Goal: Task Accomplishment & Management: Manage account settings

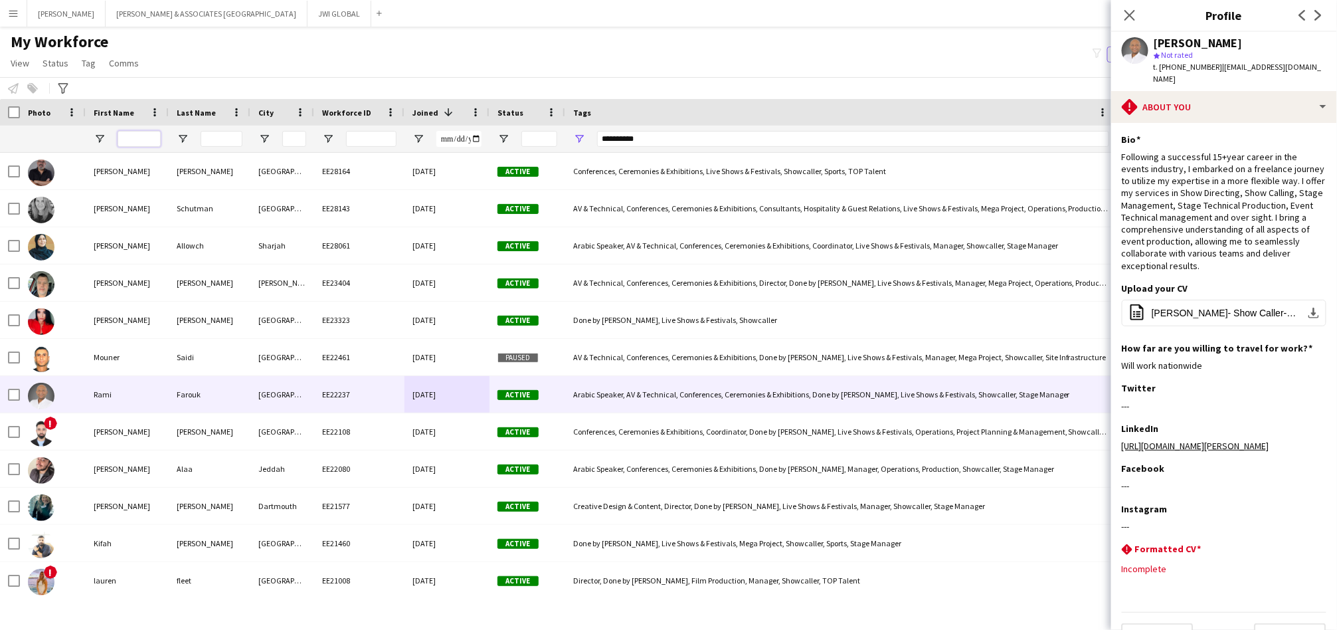
click at [145, 139] on input "First Name Filter Input" at bounding box center [139, 139] width 43 height 16
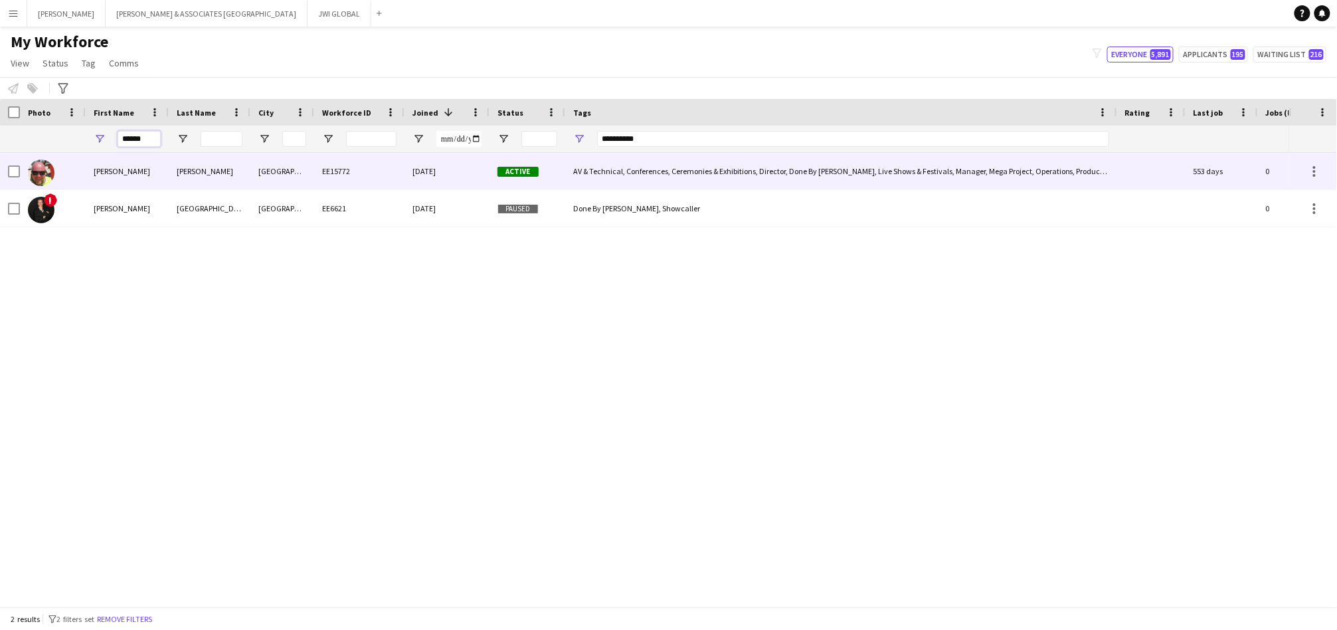
type input "******"
click at [323, 176] on div "EE15772" at bounding box center [359, 171] width 90 height 37
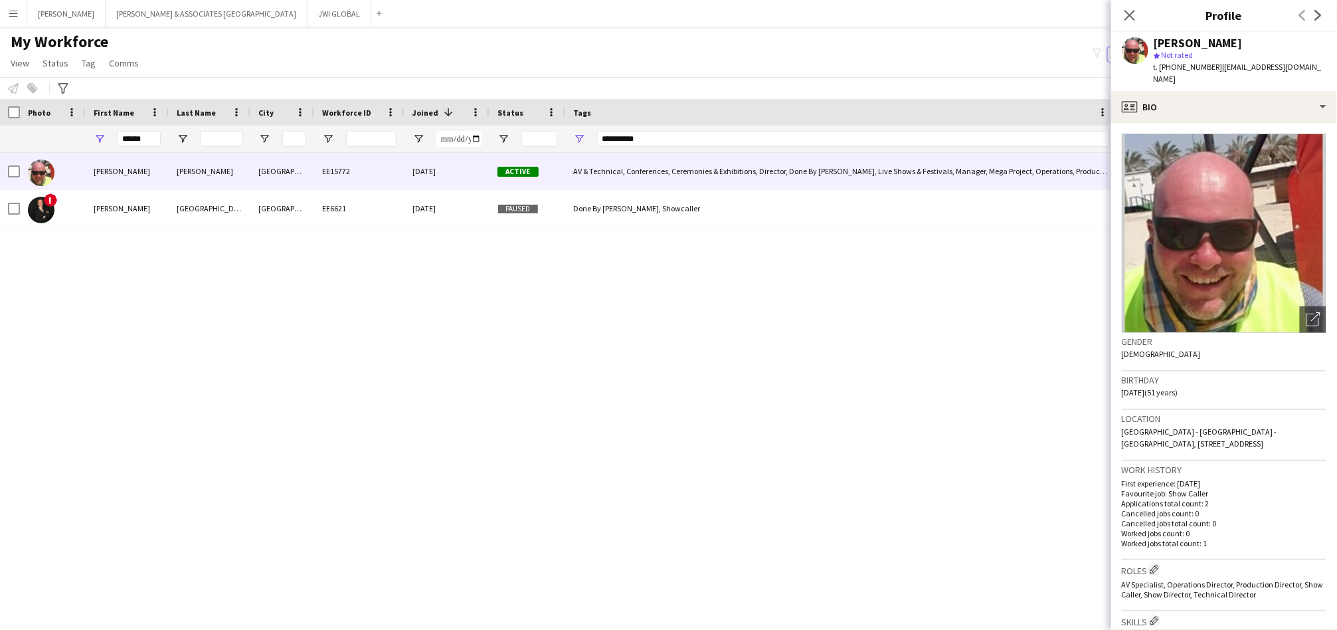
click at [1187, 70] on span "t. [PHONE_NUMBER]" at bounding box center [1187, 67] width 69 height 10
click at [1187, 69] on span "t. [PHONE_NUMBER]" at bounding box center [1187, 67] width 69 height 10
click at [1190, 69] on span "t. [PHONE_NUMBER]" at bounding box center [1187, 67] width 69 height 10
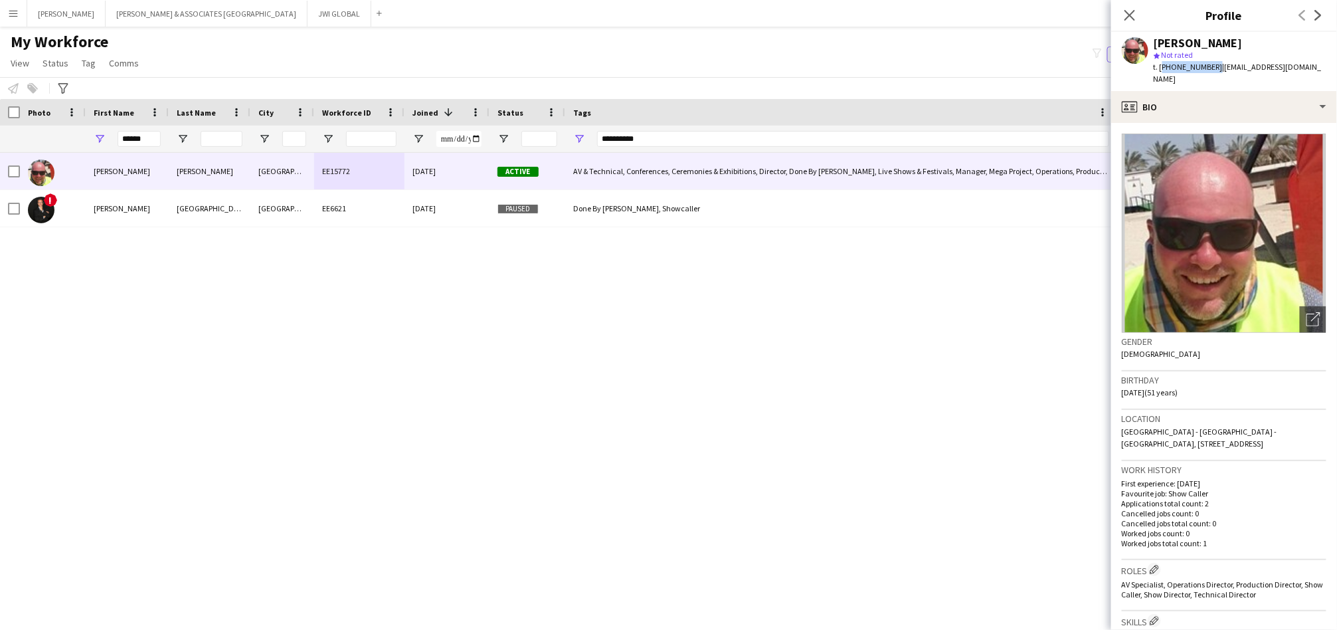
drag, startPoint x: 1161, startPoint y: 69, endPoint x: 1210, endPoint y: 68, distance: 48.5
click at [1210, 68] on span "t. [PHONE_NUMBER]" at bounding box center [1187, 67] width 69 height 10
copy span "[PHONE_NUMBER]"
click at [127, 138] on input "******" at bounding box center [139, 139] width 43 height 16
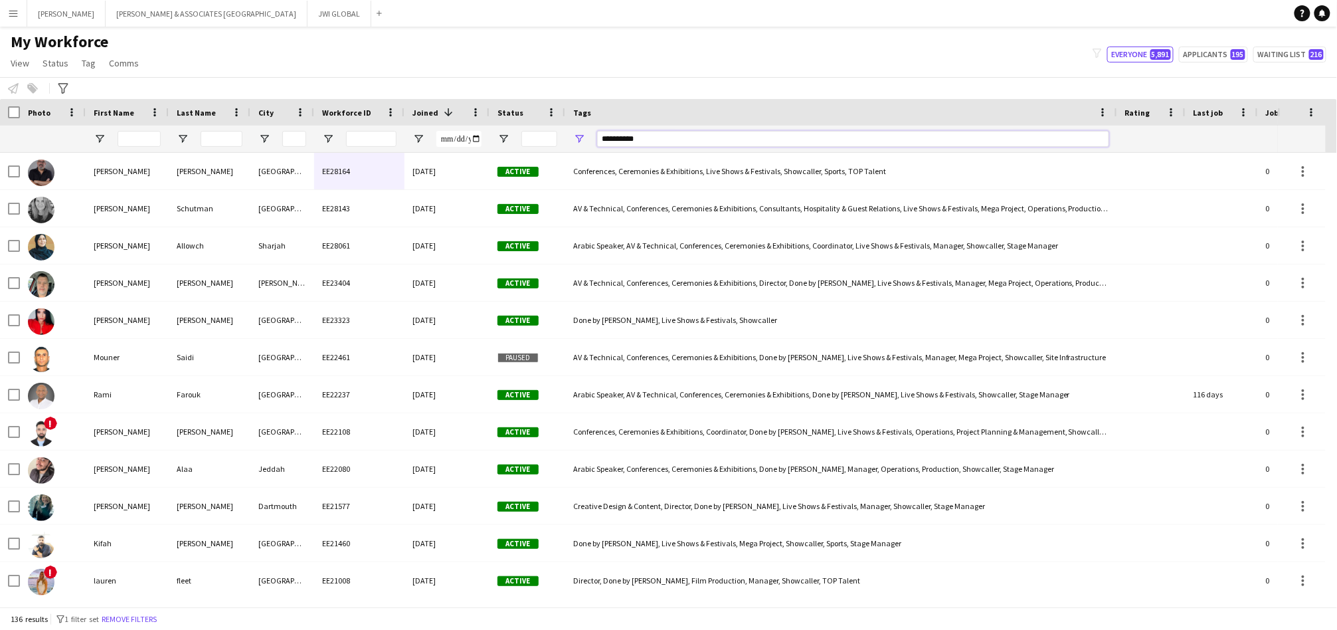
click at [614, 141] on input "**********" at bounding box center [853, 139] width 512 height 16
click at [616, 140] on input "**********" at bounding box center [853, 139] width 512 height 16
click at [153, 132] on input "First Name Filter Input" at bounding box center [139, 139] width 43 height 16
click at [720, 134] on input "**********" at bounding box center [853, 139] width 512 height 16
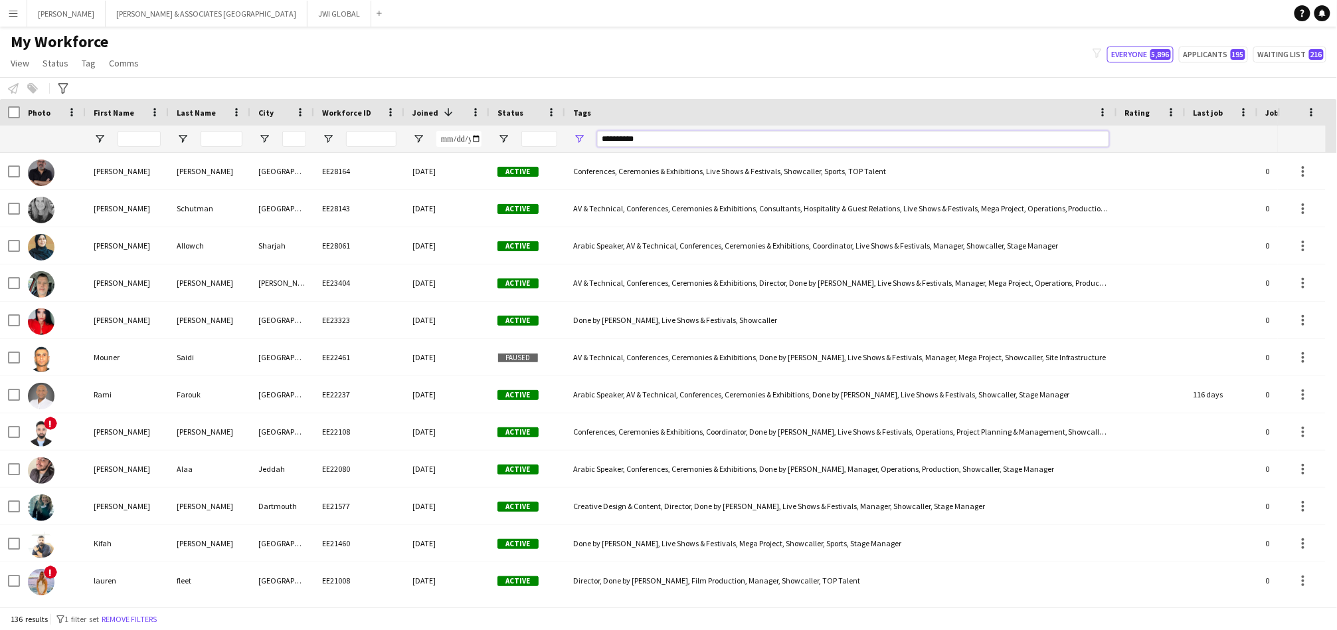
click at [723, 134] on input "**********" at bounding box center [853, 139] width 512 height 16
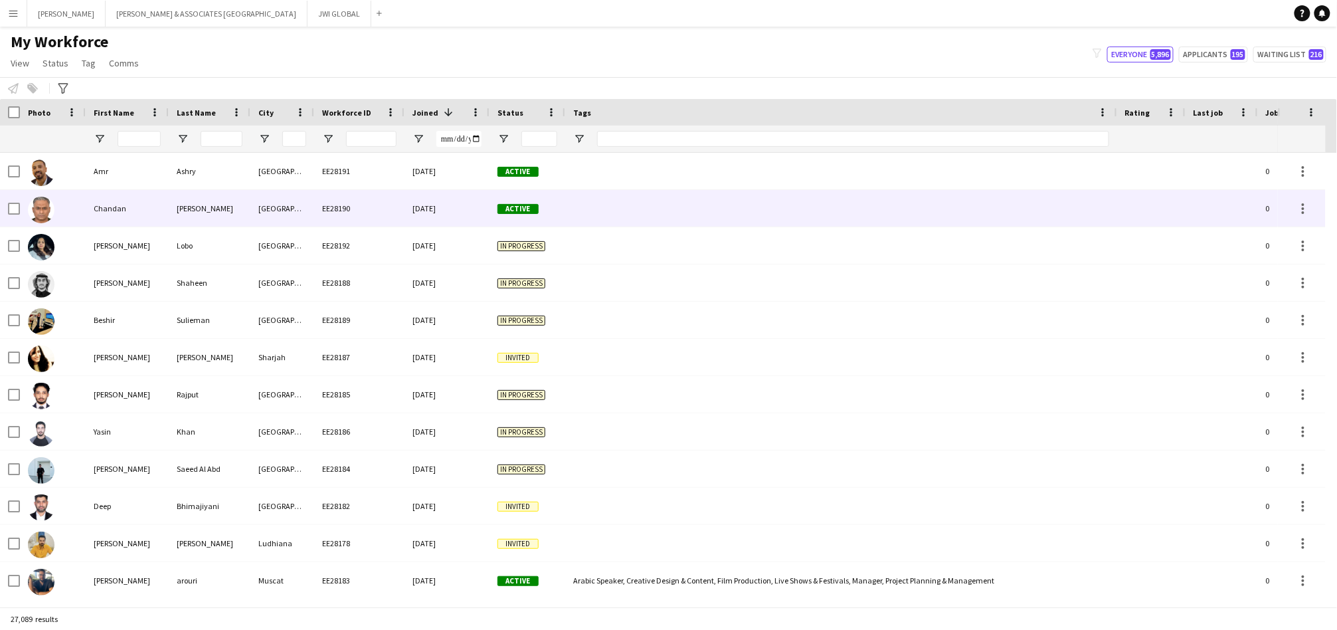
drag, startPoint x: 224, startPoint y: 207, endPoint x: 276, endPoint y: 214, distance: 51.6
click at [224, 207] on div "Shanbhag" at bounding box center [210, 208] width 82 height 37
click at [239, 215] on div "Shanbhag" at bounding box center [210, 208] width 82 height 37
drag, startPoint x: 272, startPoint y: 214, endPoint x: 294, endPoint y: 232, distance: 28.3
click at [272, 212] on div "[GEOGRAPHIC_DATA]" at bounding box center [282, 208] width 64 height 37
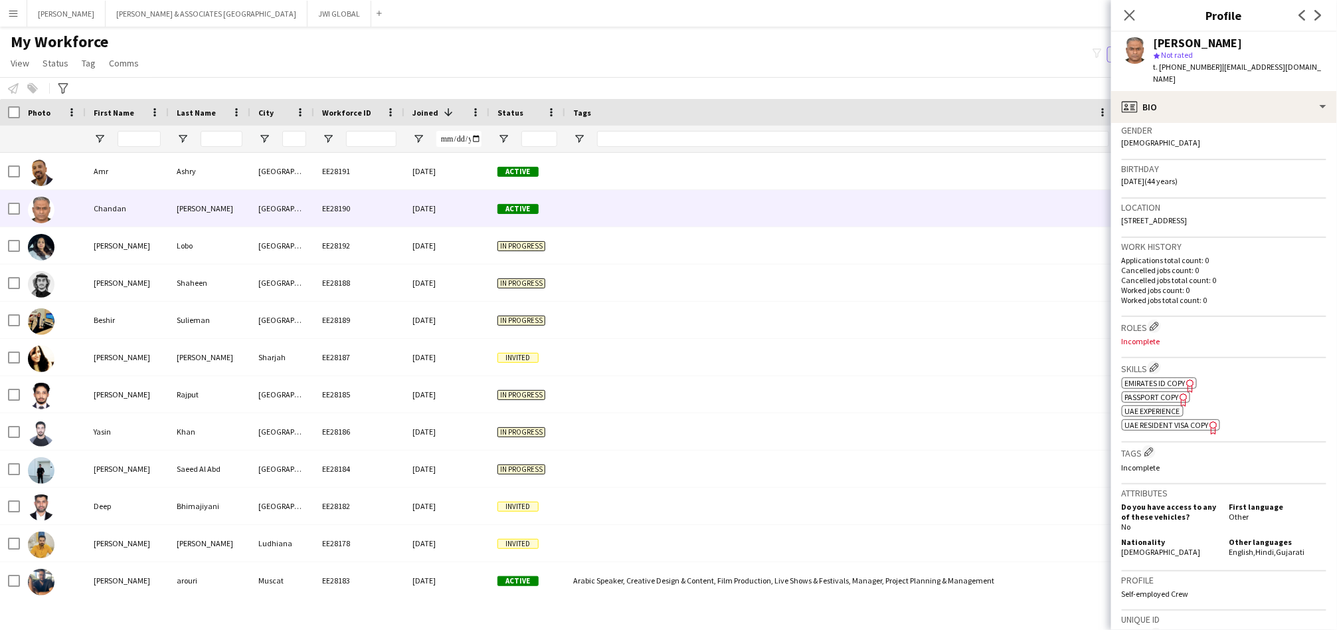
scroll to position [246, 0]
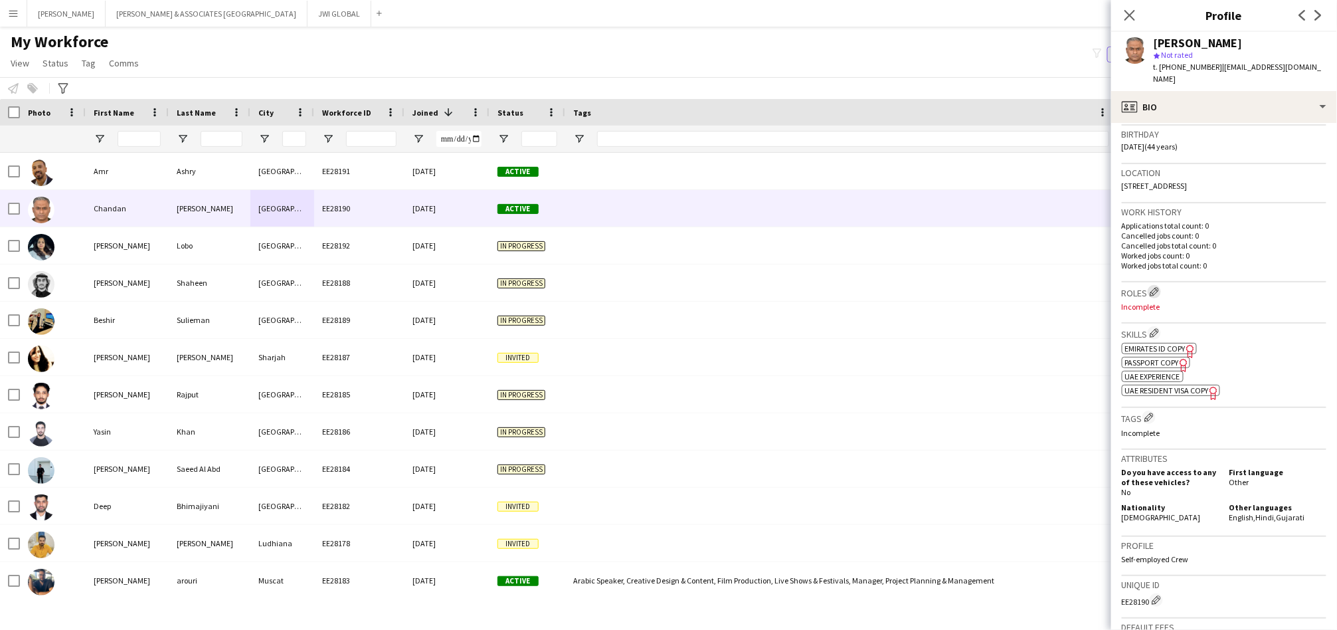
click at [1156, 287] on app-icon "Edit crew company roles" at bounding box center [1153, 291] width 9 height 9
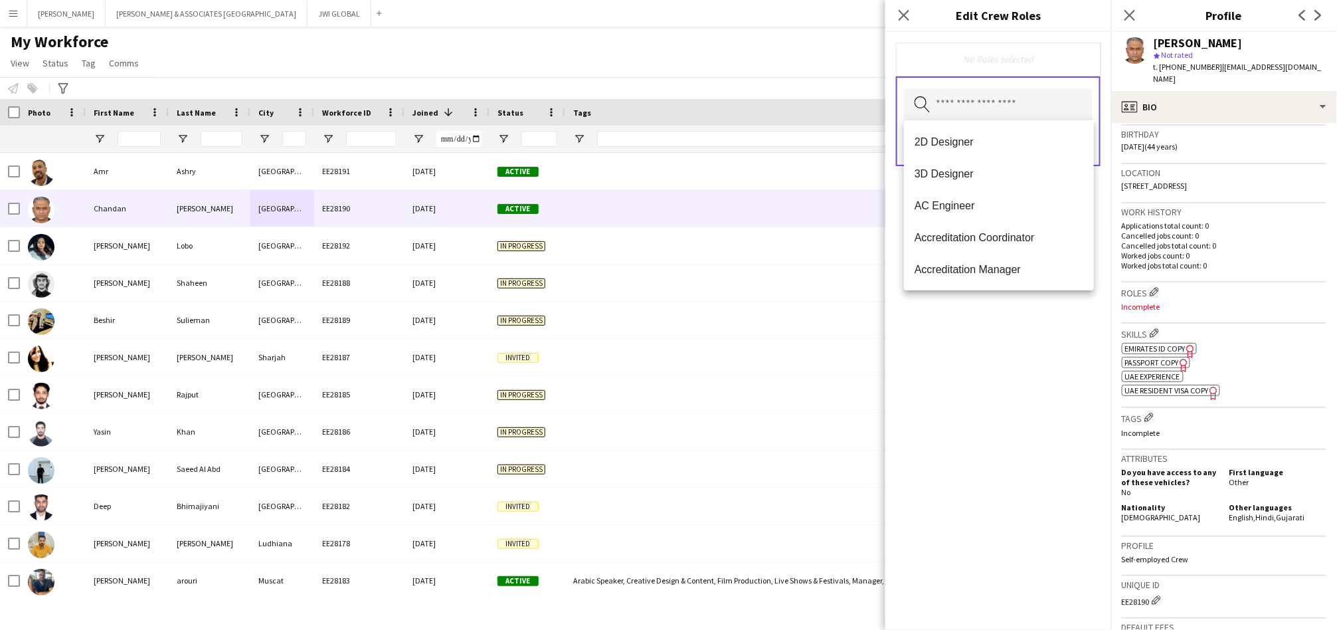
click at [1029, 102] on input "text" at bounding box center [998, 104] width 189 height 33
click at [1035, 99] on input "text" at bounding box center [998, 104] width 189 height 33
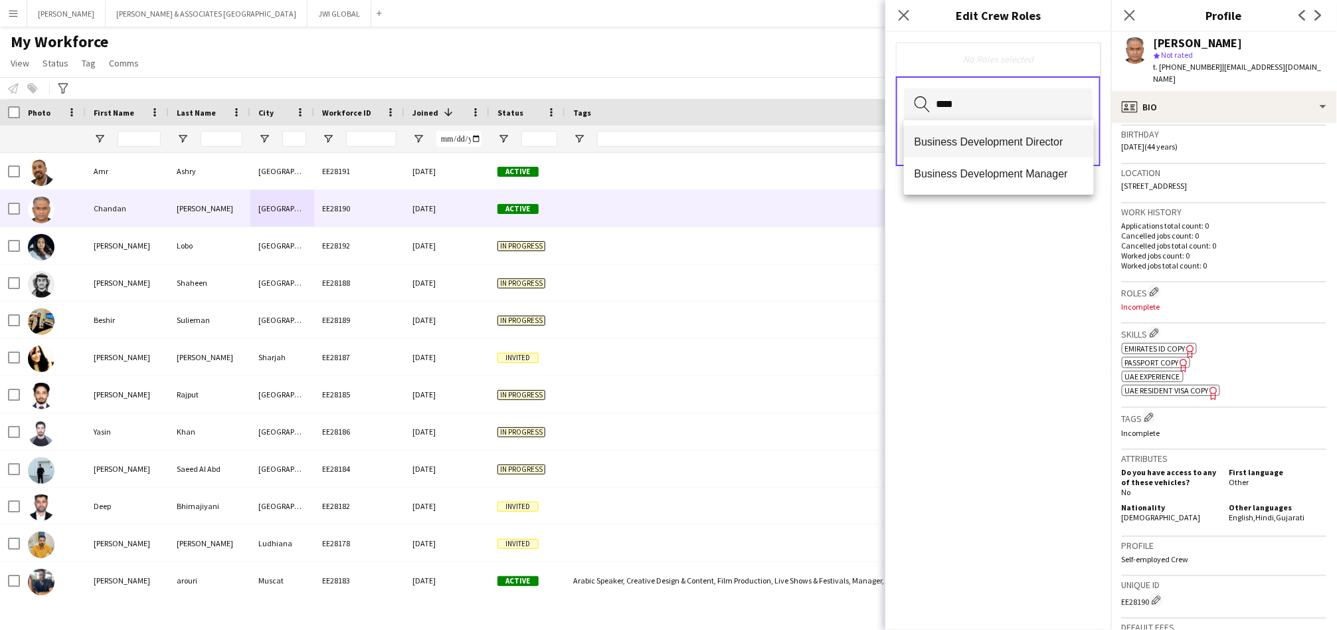
type input "****"
click at [1045, 136] on span "Business Development Director" at bounding box center [998, 141] width 169 height 13
type input "****"
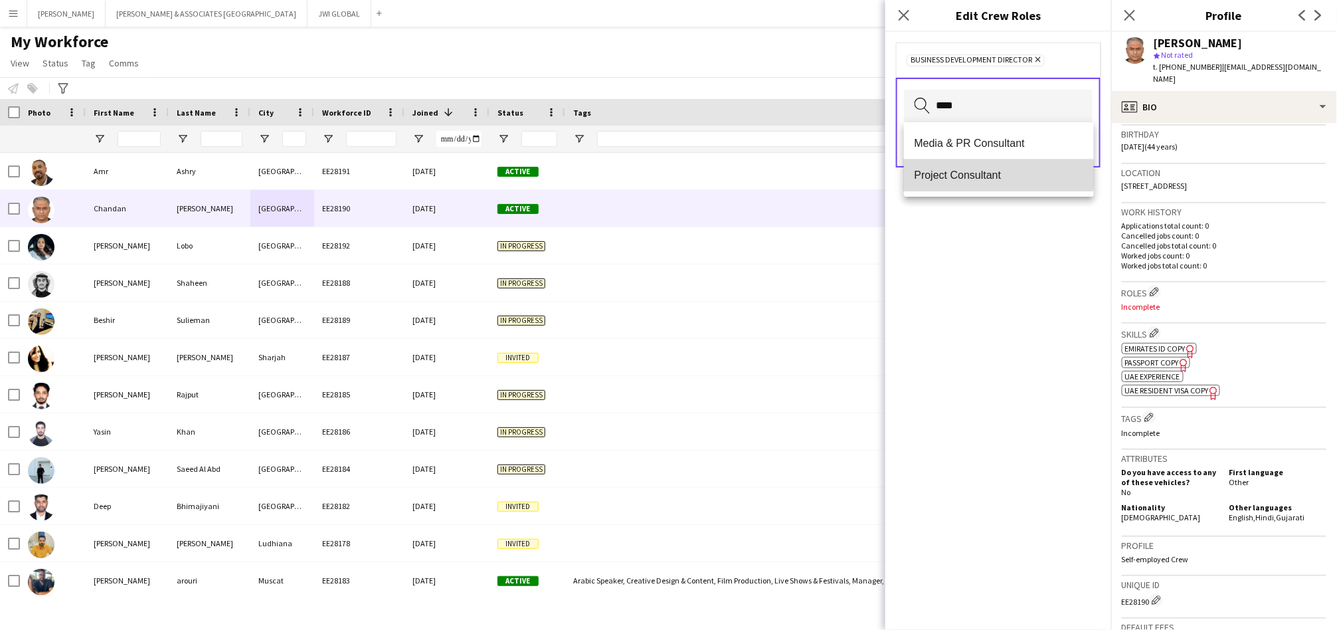
click at [966, 174] on span "Project Consultant" at bounding box center [998, 175] width 169 height 13
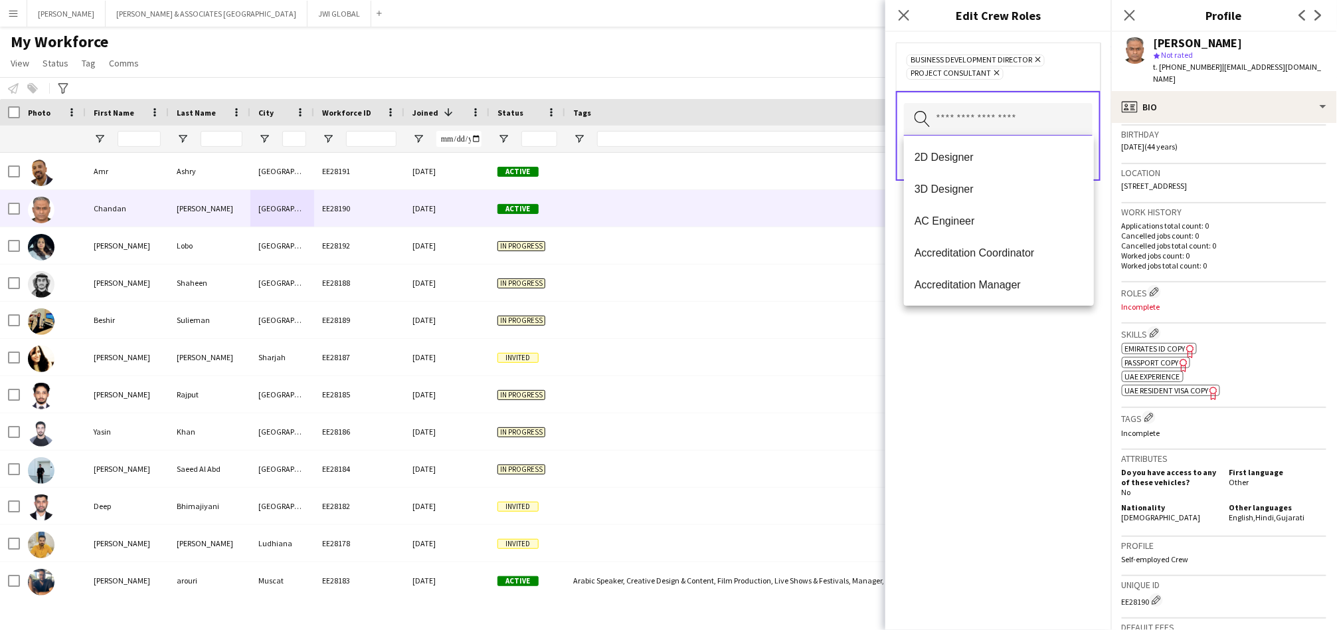
click at [972, 122] on input "text" at bounding box center [998, 119] width 189 height 33
type input "*******"
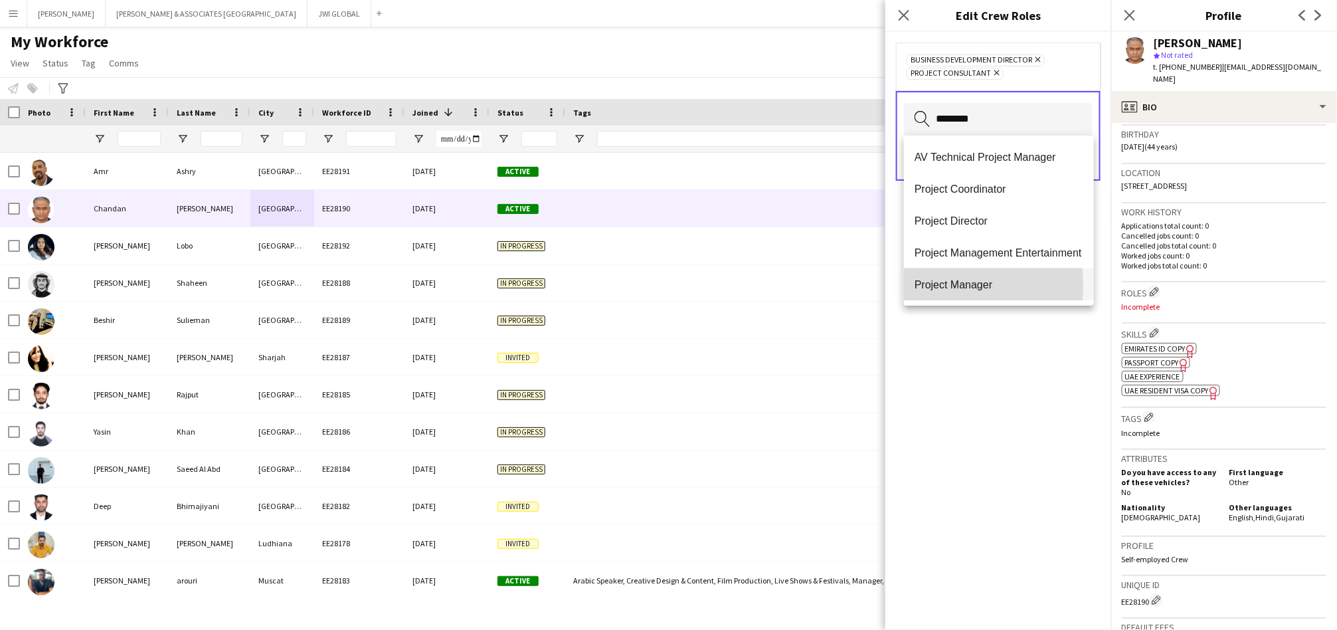
click at [930, 286] on span "Project Manager" at bounding box center [998, 284] width 169 height 13
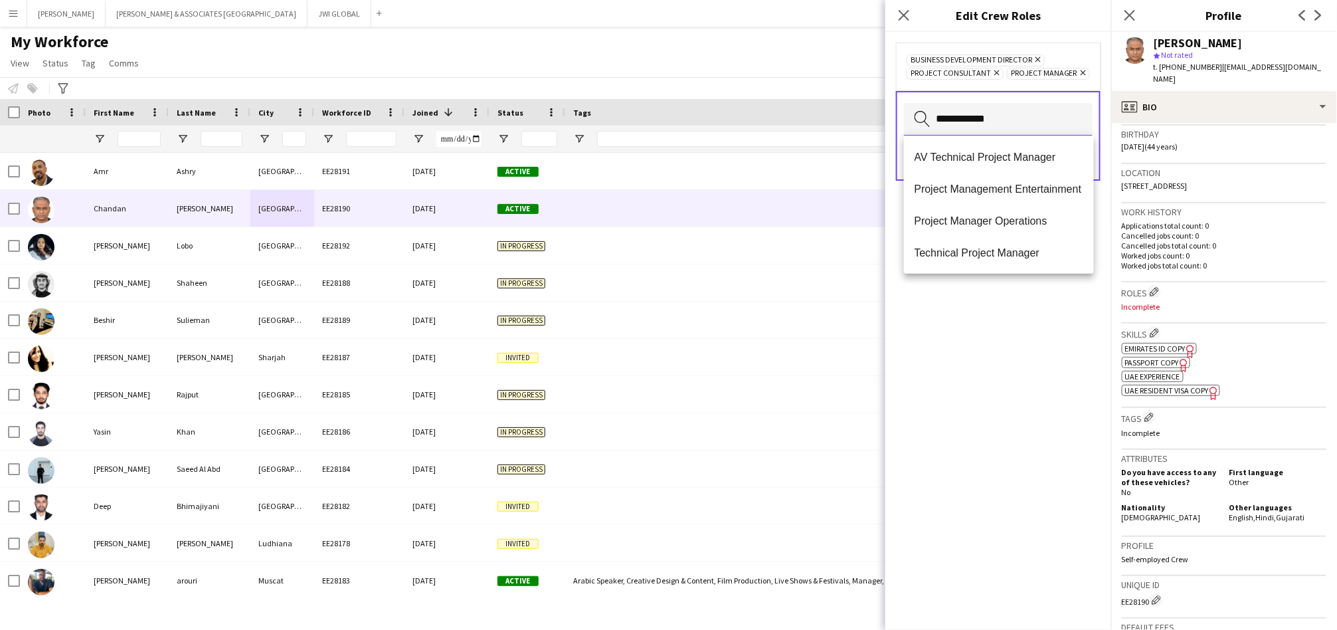
click at [955, 118] on input "**********" at bounding box center [998, 119] width 189 height 33
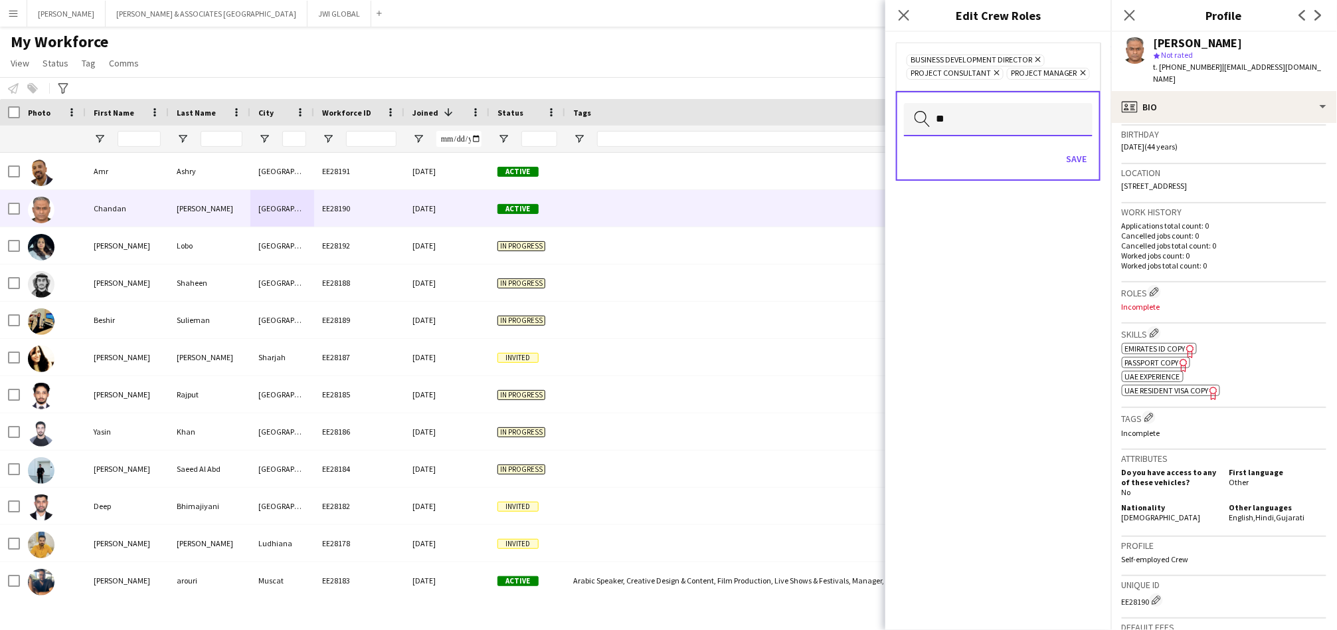
type input "*"
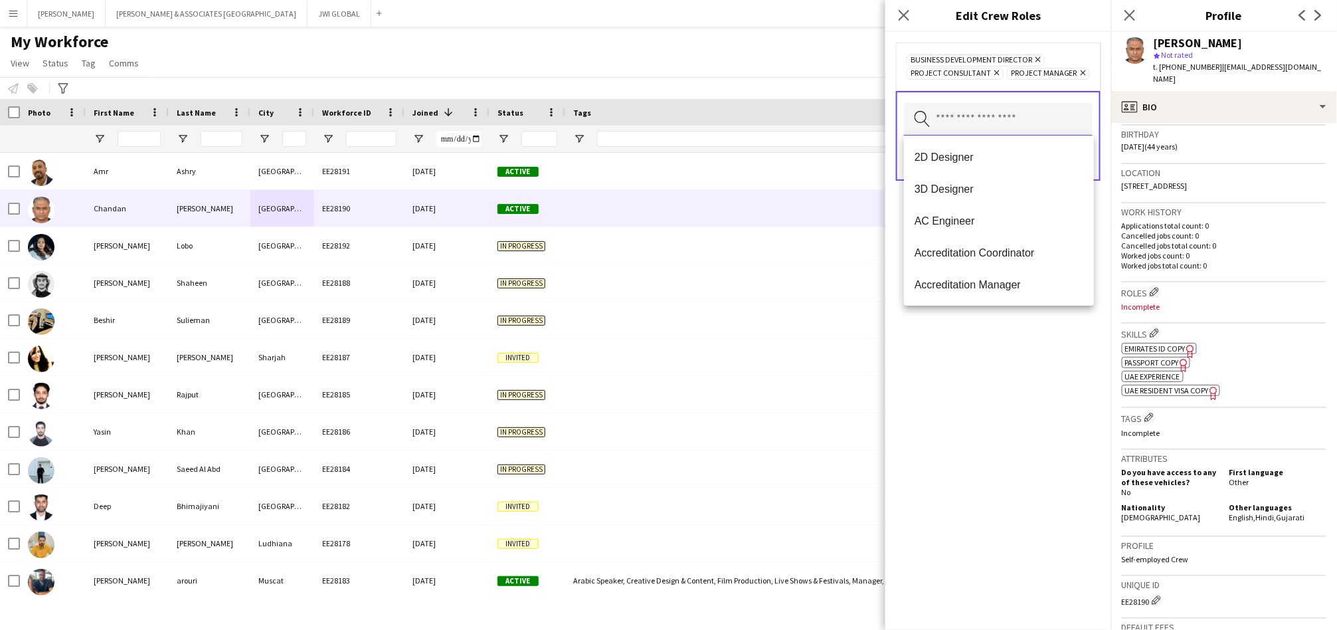
click at [977, 110] on input "text" at bounding box center [998, 119] width 189 height 33
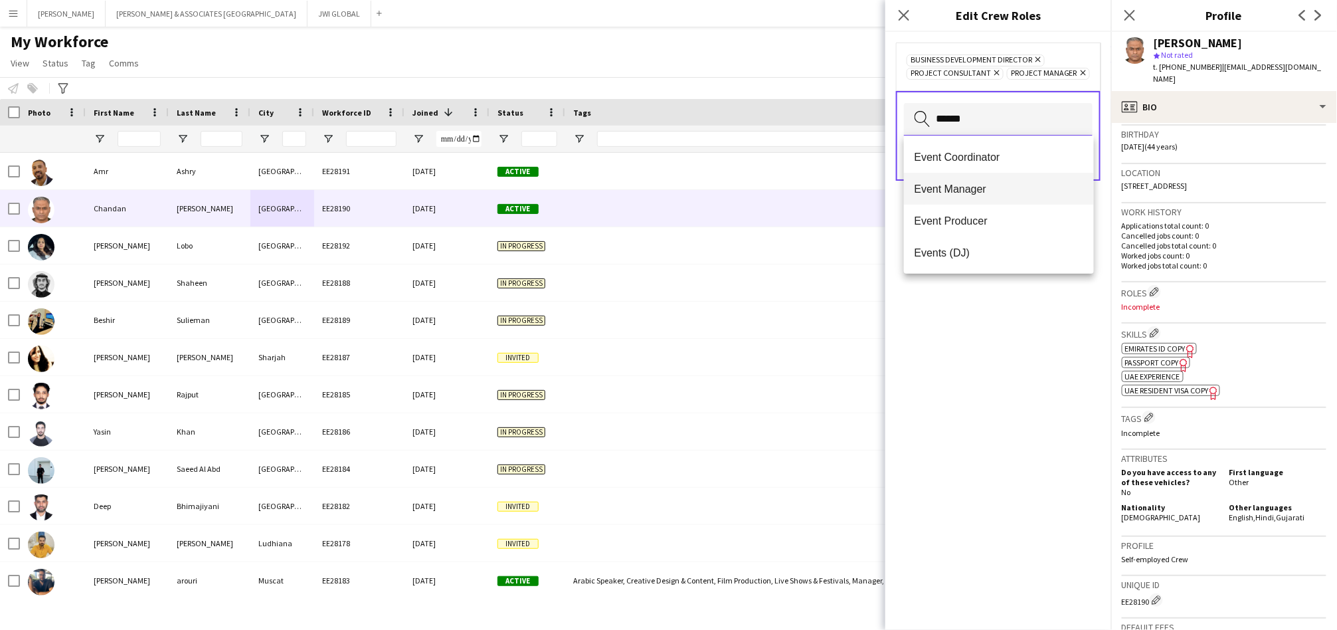
type input "*****"
click at [925, 197] on mat-option "Event Manager" at bounding box center [999, 189] width 190 height 32
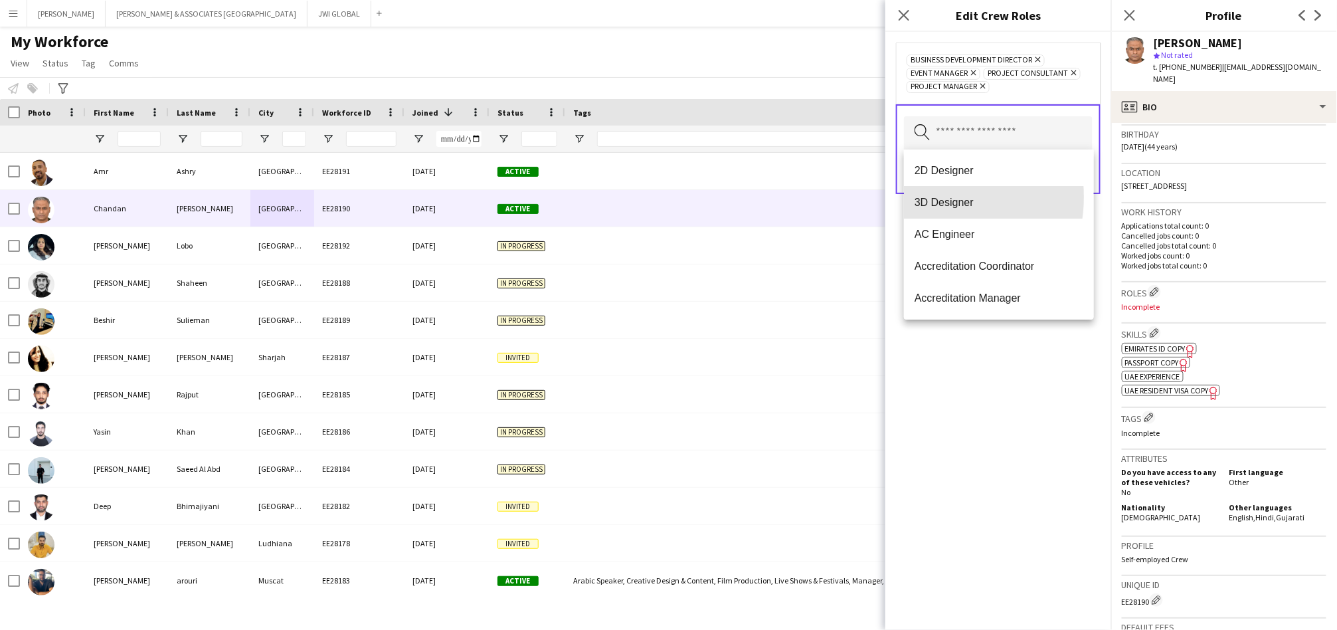
click at [925, 197] on span "3D Designer" at bounding box center [998, 202] width 169 height 13
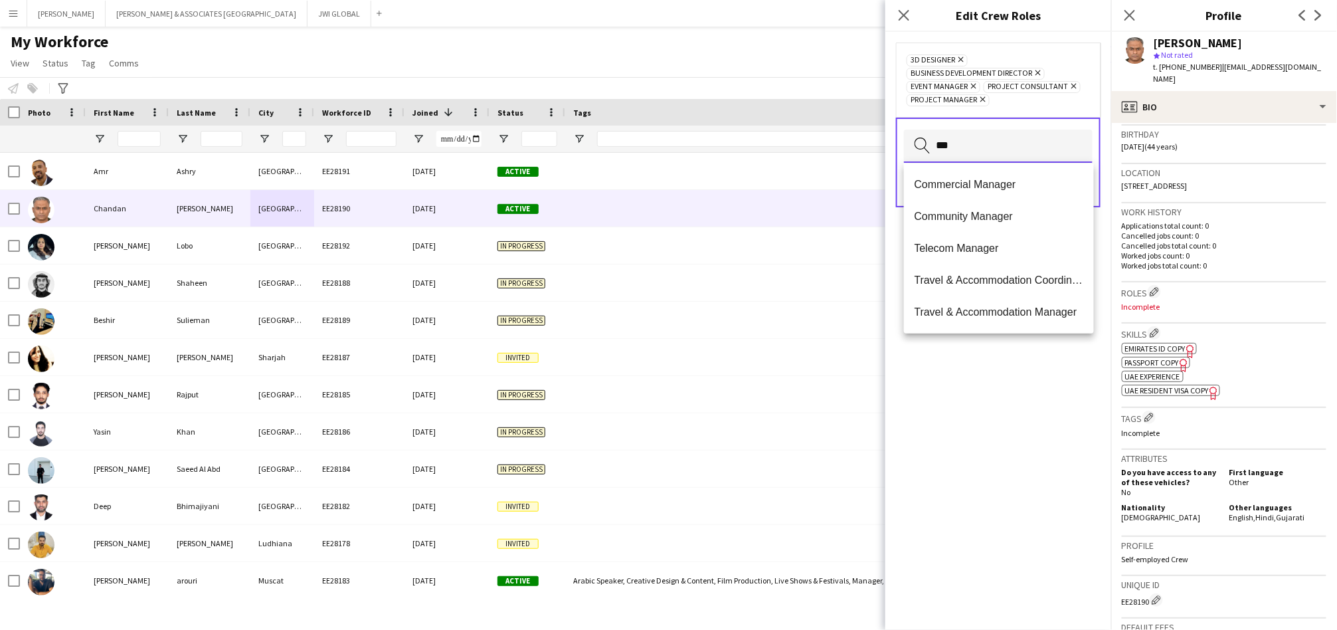
scroll to position [0, 0]
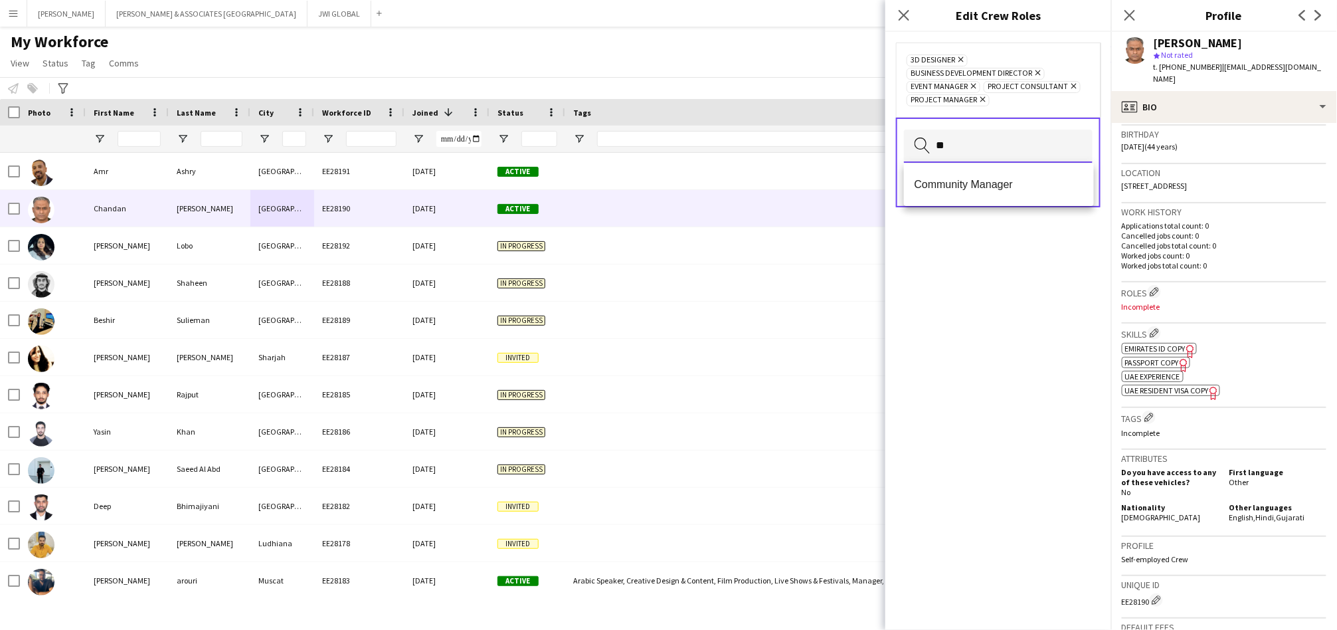
type input "*"
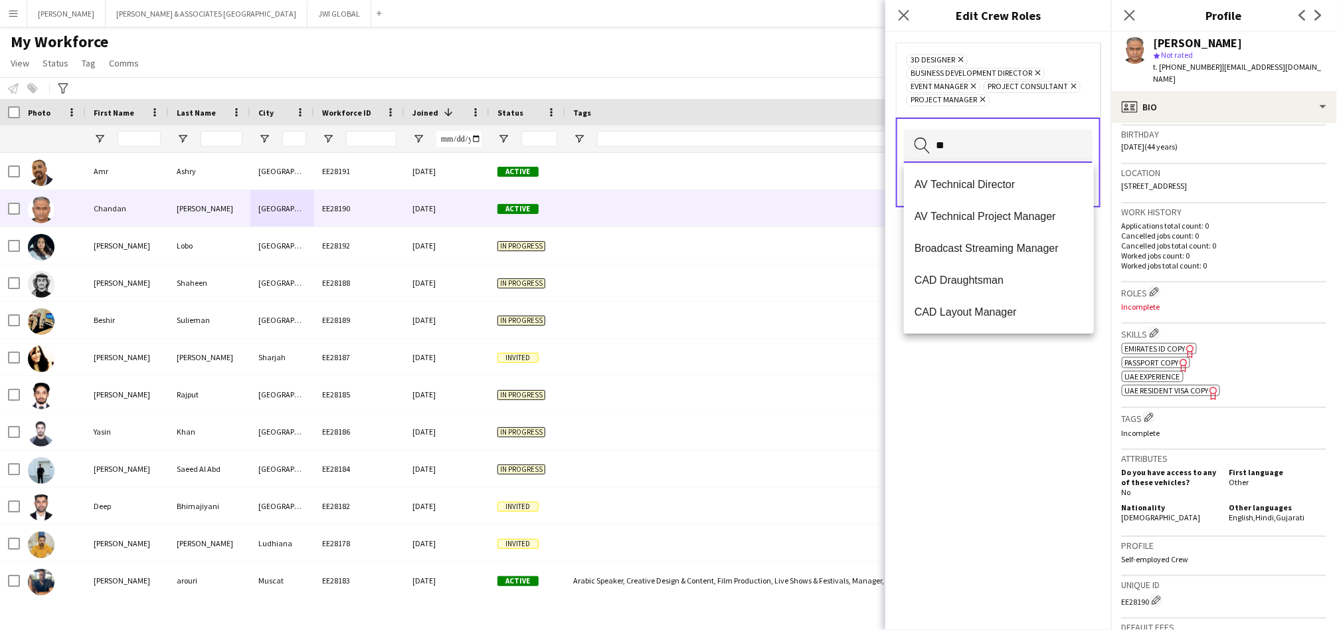
type input "*"
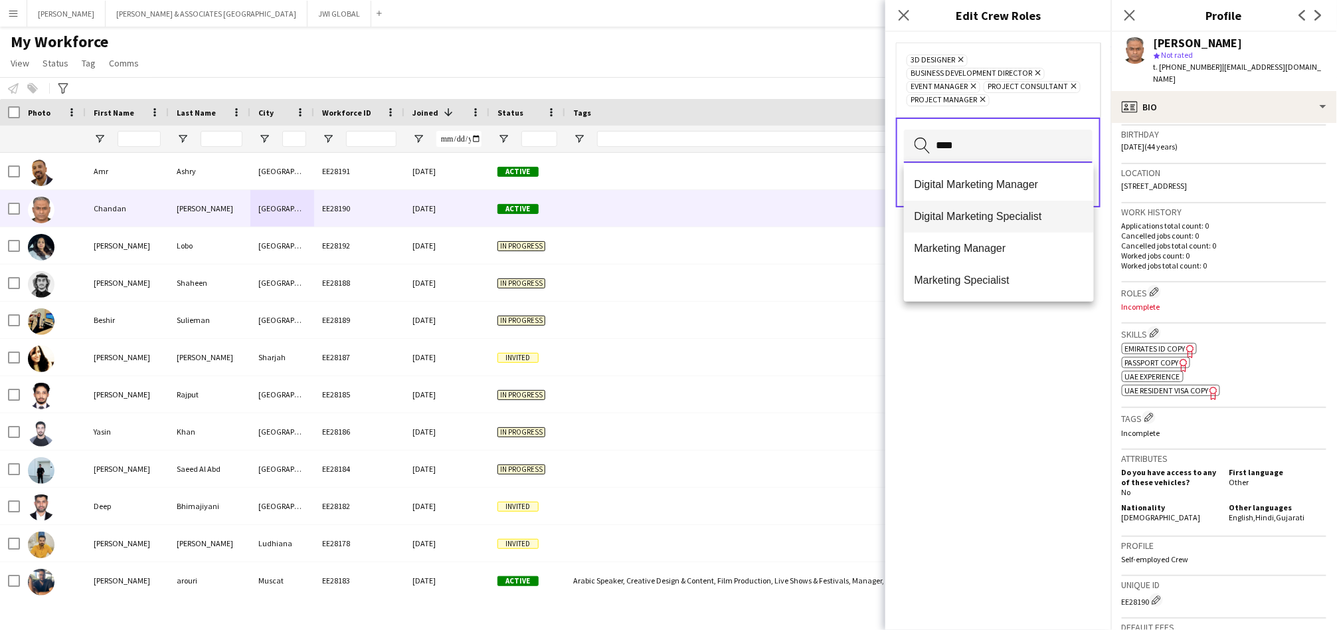
type input "****"
click at [1009, 202] on mat-option "Digital Marketing Specialist" at bounding box center [999, 217] width 190 height 32
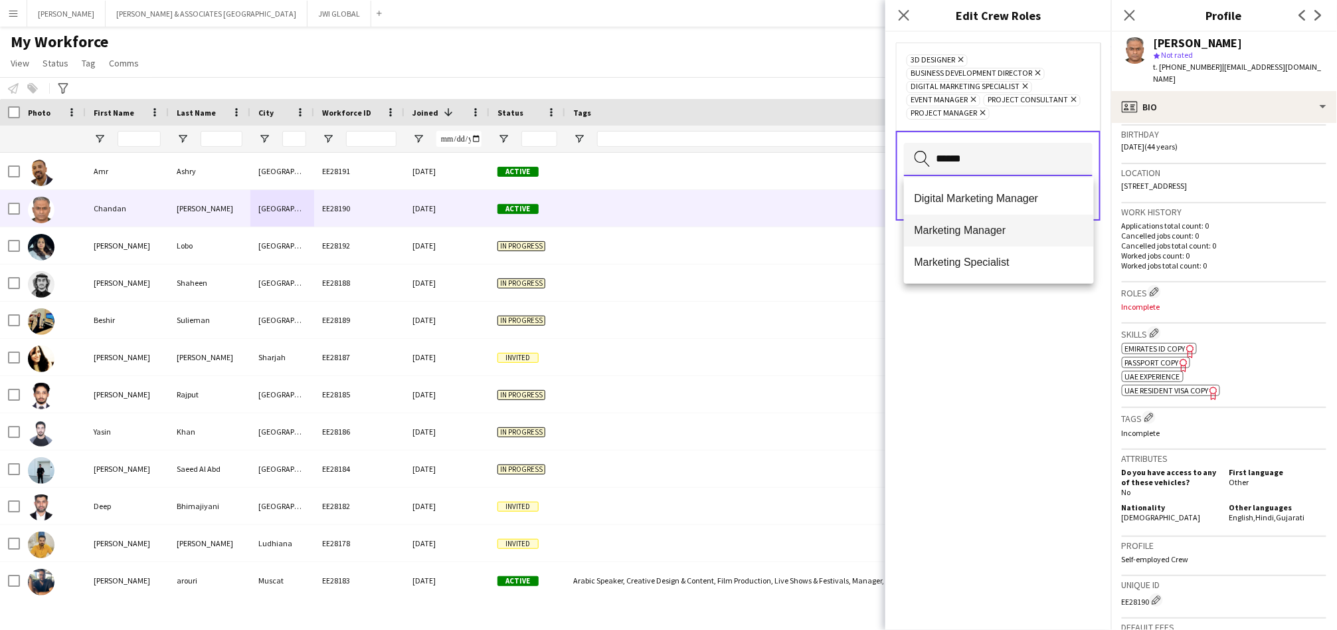
type input "******"
click at [937, 224] on span "Marketing Manager" at bounding box center [998, 230] width 169 height 13
type input "****"
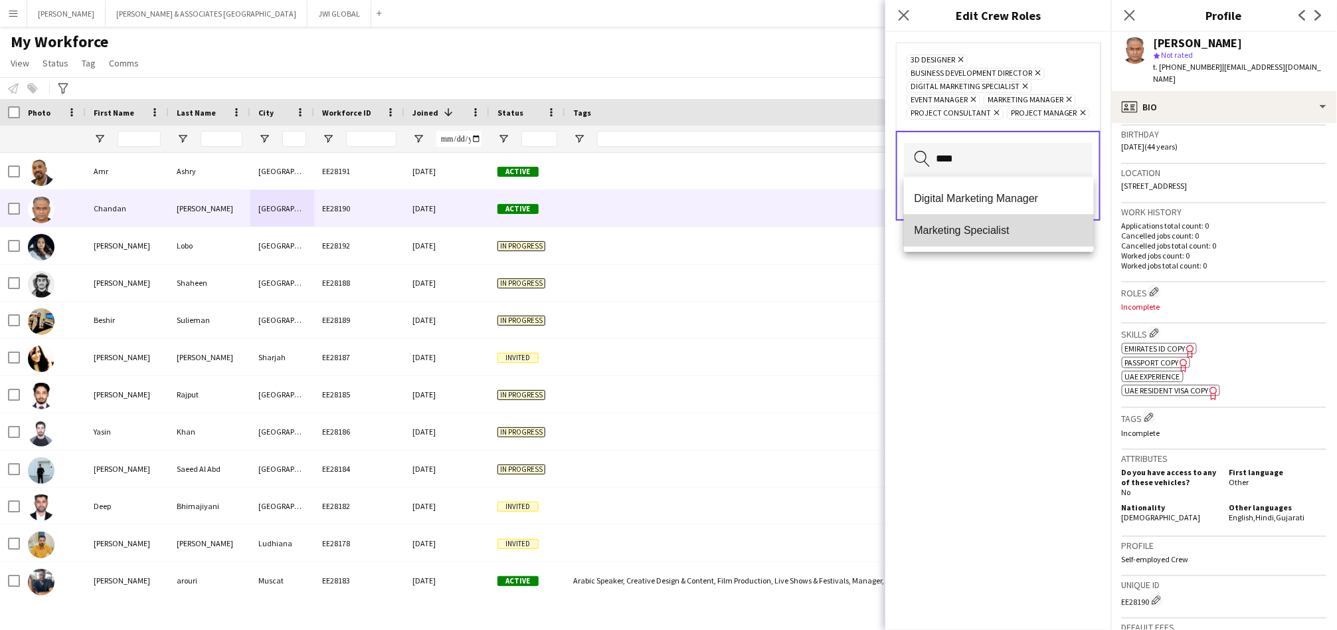
click at [959, 221] on mat-option "Marketing Specialist" at bounding box center [999, 230] width 190 height 32
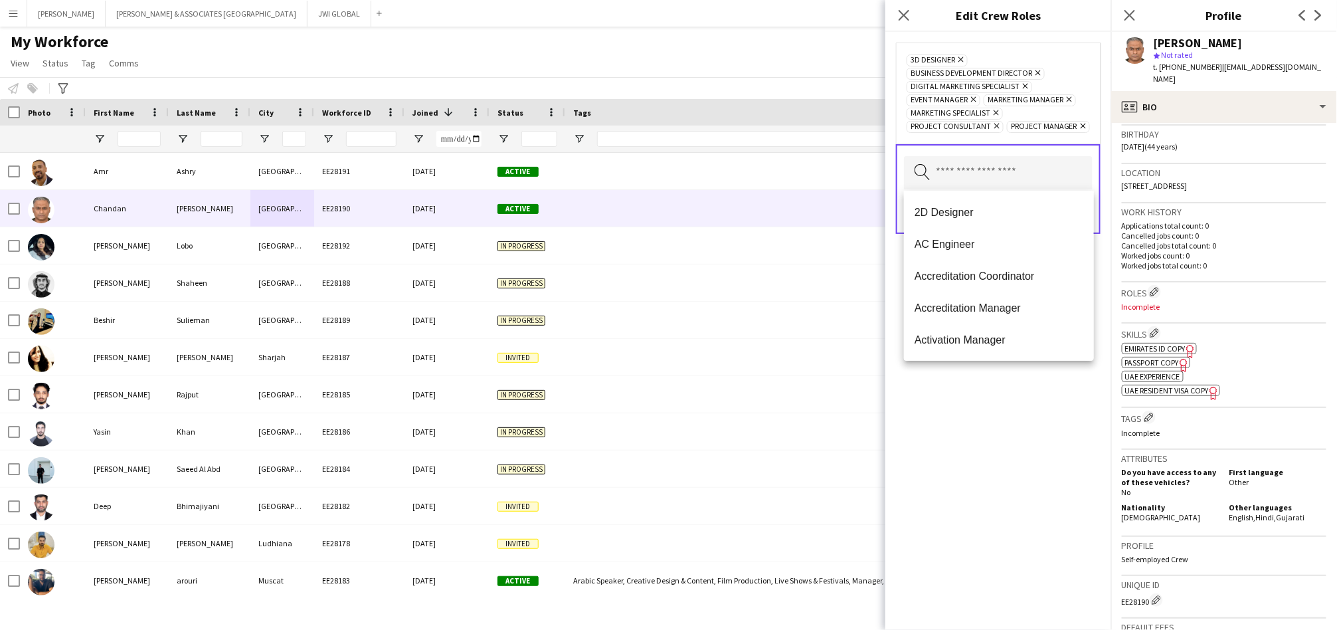
click at [1044, 450] on div "3D Designer Remove Business Development Director Remove Digital Marketing Speci…" at bounding box center [998, 331] width 226 height 598
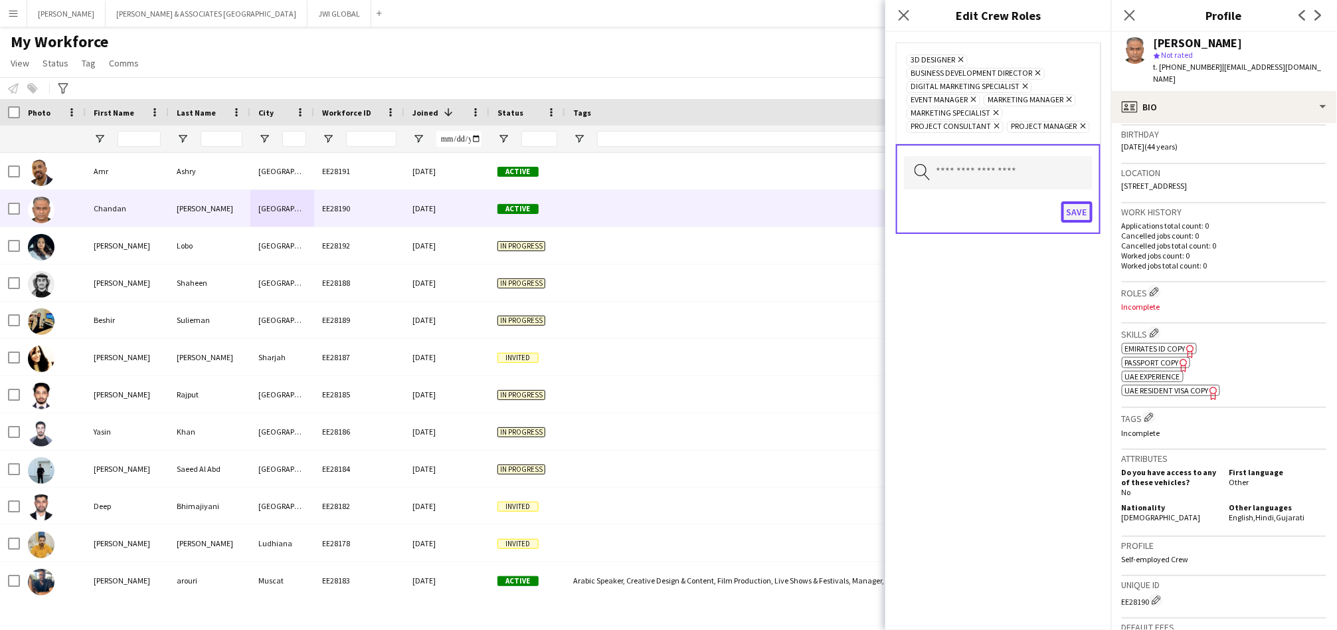
click at [1074, 212] on button "Save" at bounding box center [1076, 211] width 31 height 21
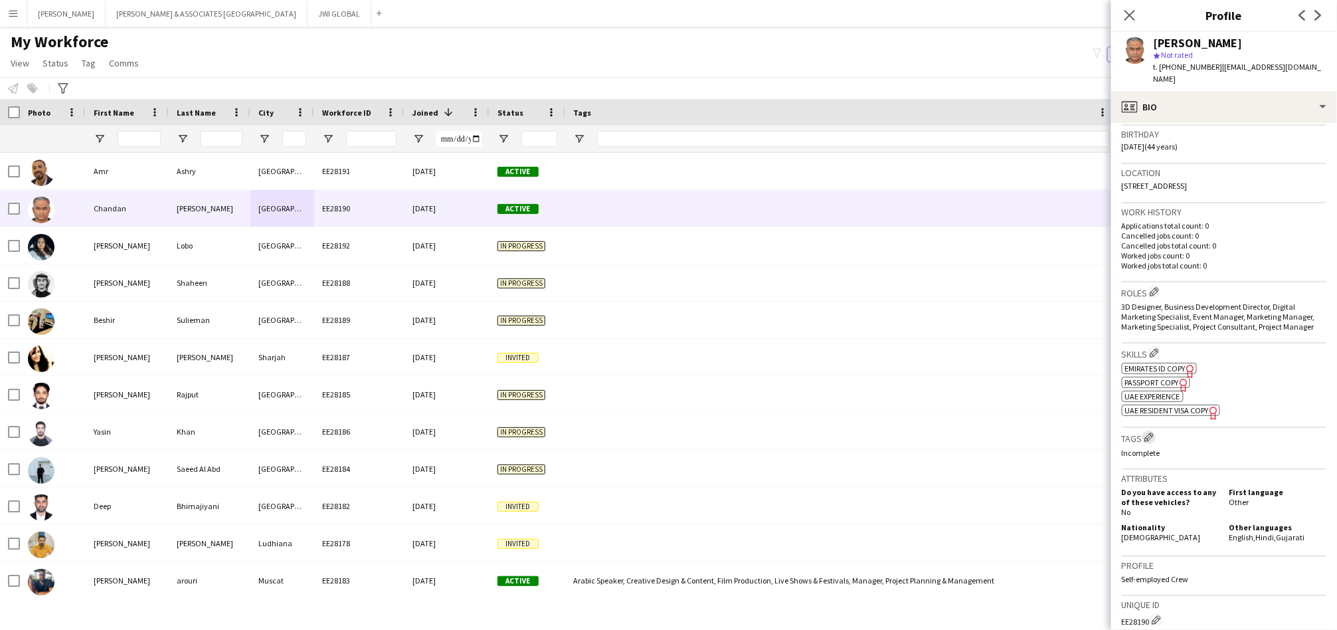
click at [1147, 432] on app-icon "Edit crew company tags" at bounding box center [1148, 436] width 9 height 9
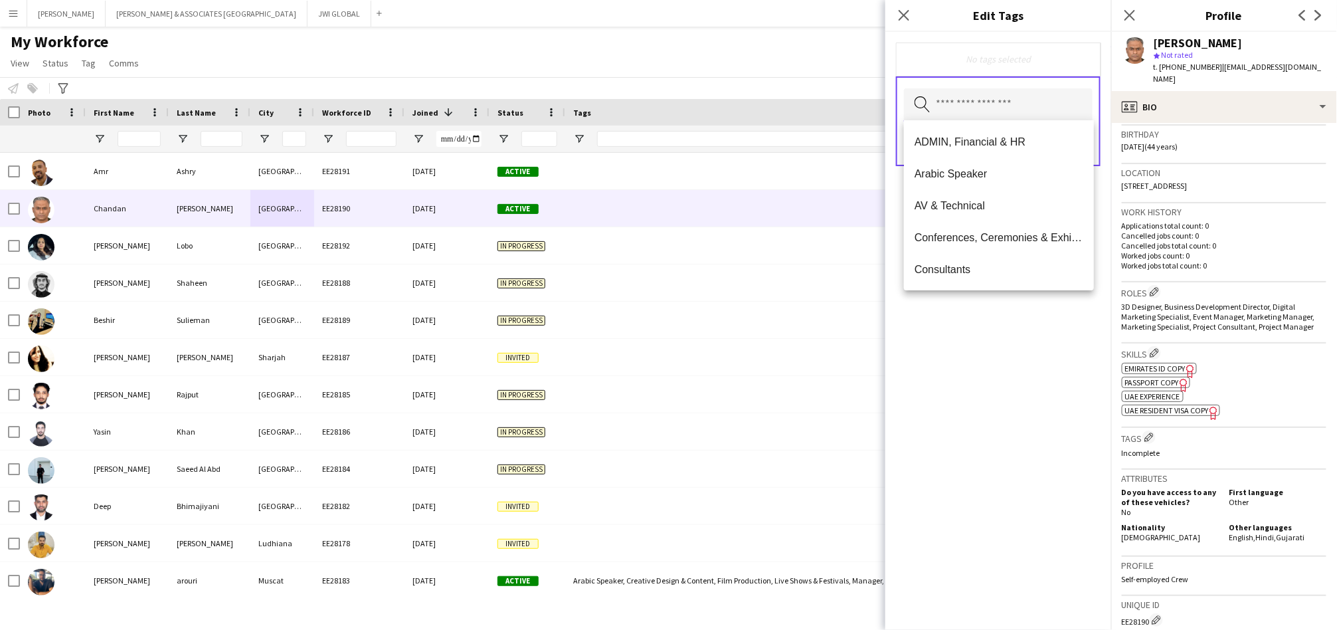
click at [946, 90] on input "text" at bounding box center [998, 104] width 189 height 33
click at [979, 236] on span "Conferences, Ceremonies & Exhibitions" at bounding box center [998, 237] width 169 height 13
click at [971, 236] on span "Consultants" at bounding box center [998, 238] width 169 height 13
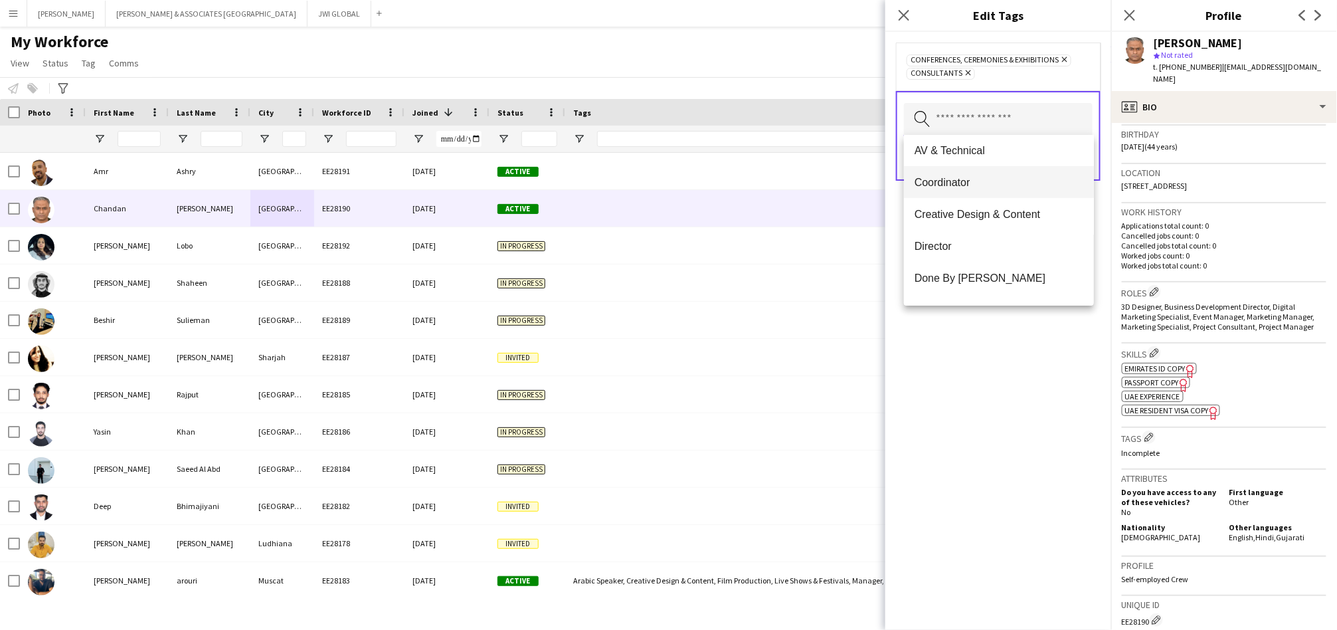
scroll to position [73, 0]
click at [1031, 238] on span "Director" at bounding box center [998, 243] width 169 height 13
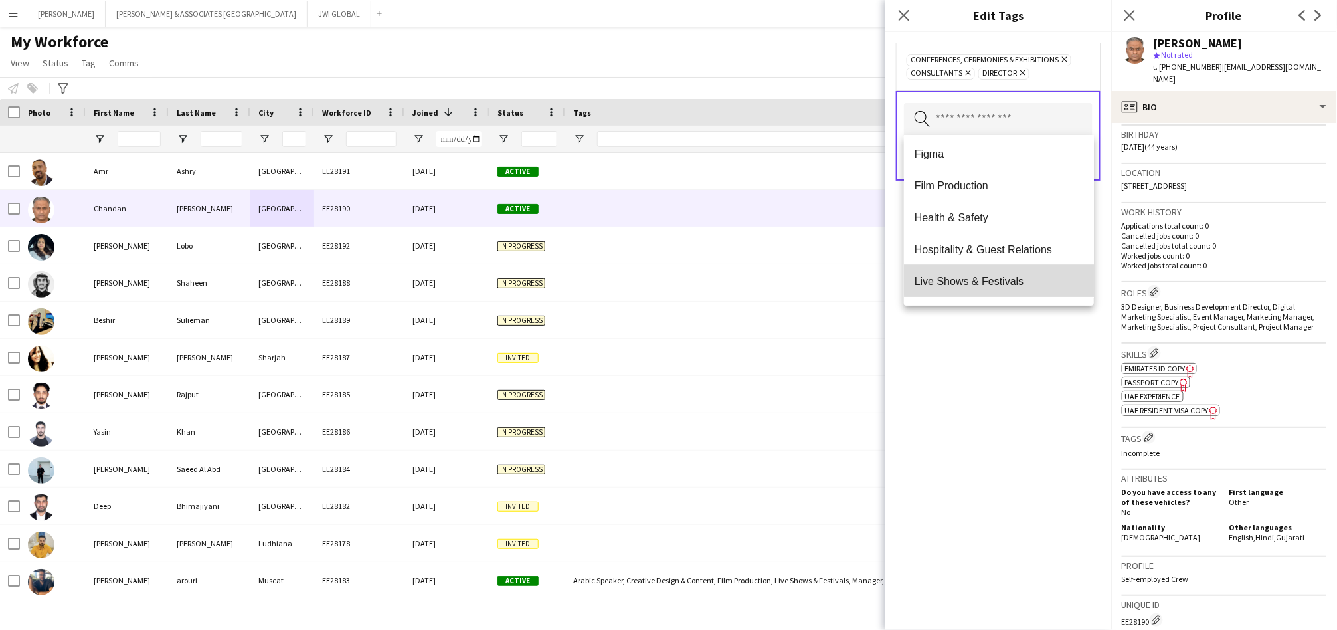
click at [1013, 269] on mat-option "Live Shows & Festivals" at bounding box center [999, 281] width 190 height 32
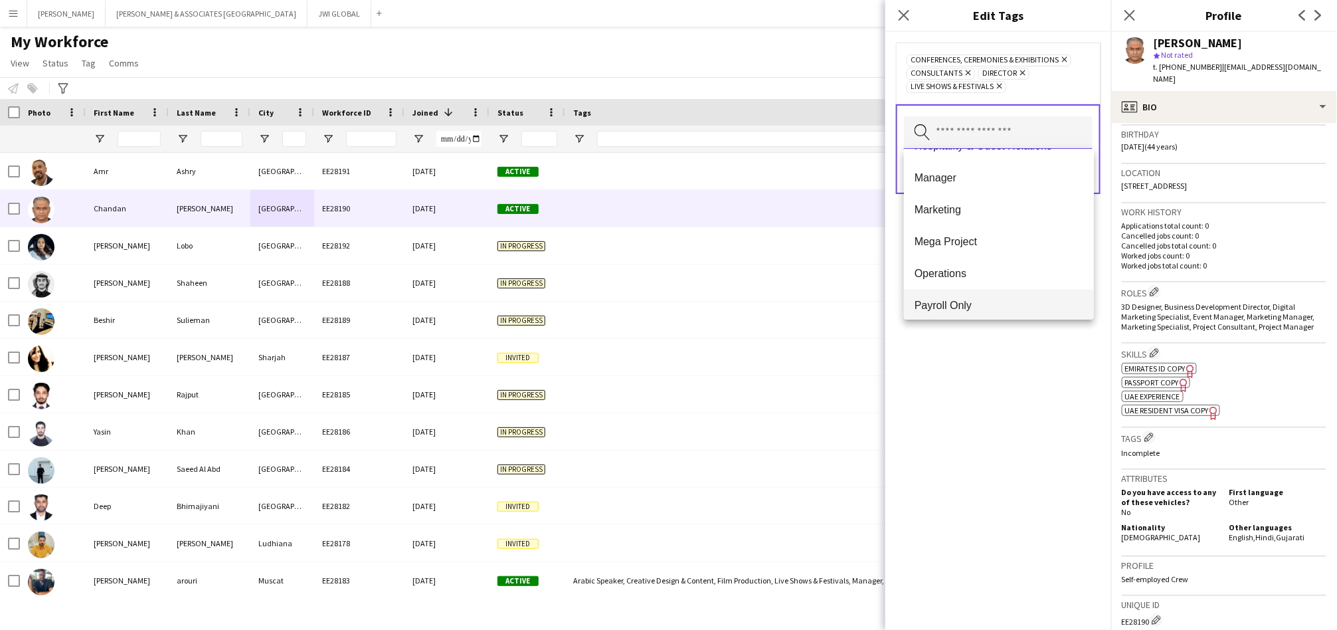
scroll to position [629, 0]
click at [938, 241] on span "Mega Project" at bounding box center [998, 242] width 169 height 13
click at [954, 129] on input "text" at bounding box center [998, 132] width 189 height 33
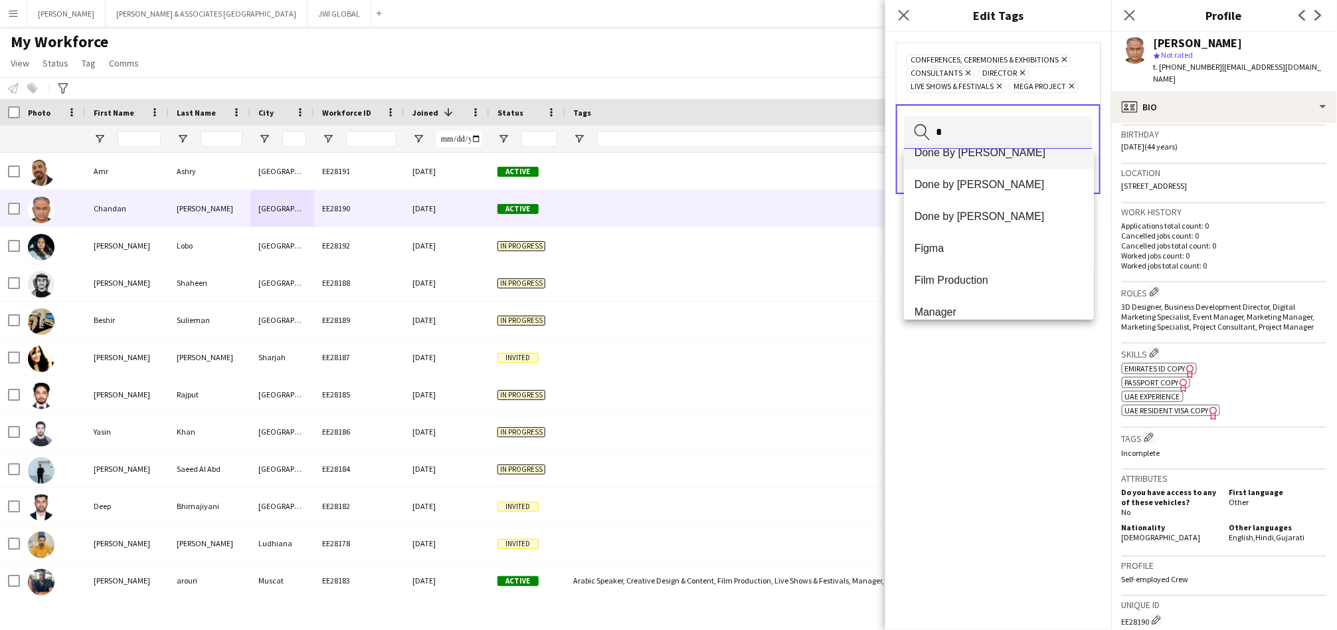
scroll to position [195, 0]
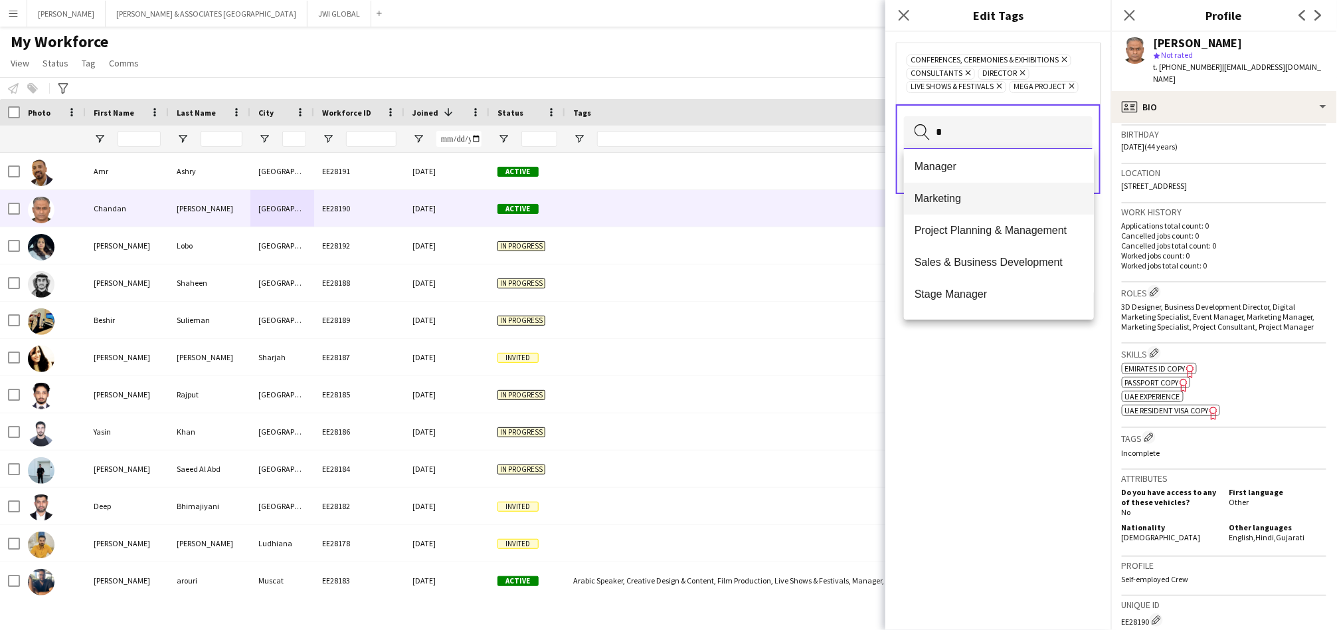
type input "*"
click at [926, 188] on mat-option "Marketing" at bounding box center [999, 199] width 190 height 32
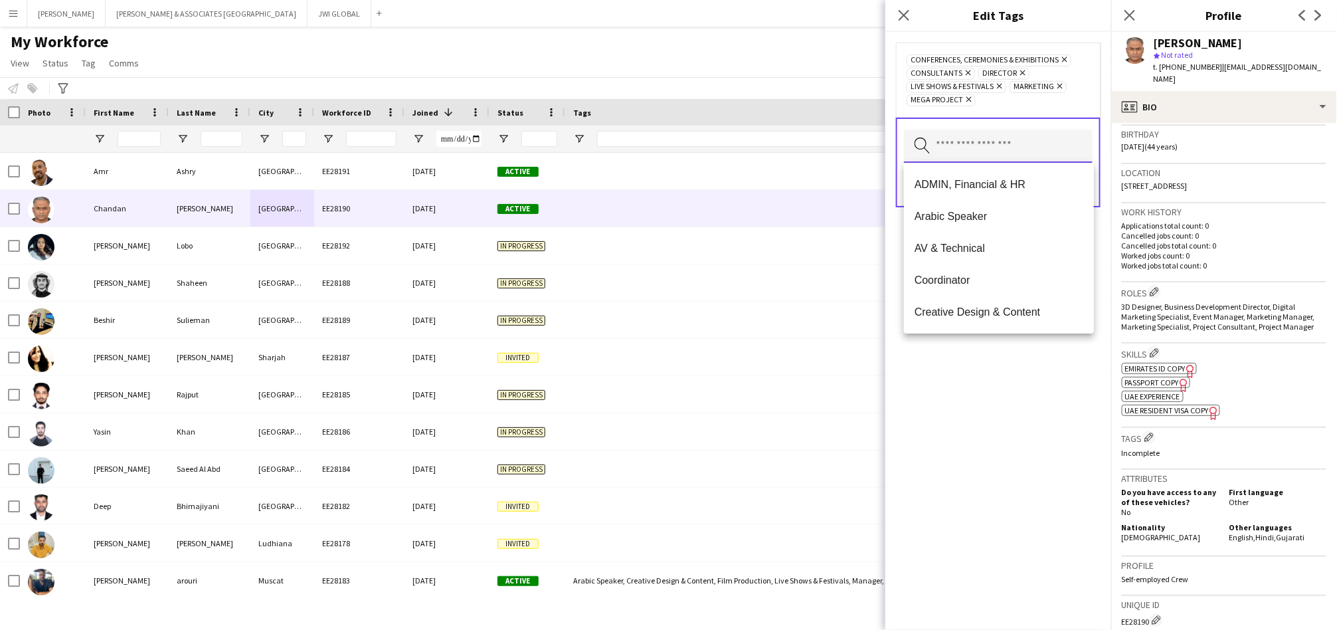
drag, startPoint x: 961, startPoint y: 139, endPoint x: 947, endPoint y: 138, distance: 14.0
click at [947, 138] on input "text" at bounding box center [998, 145] width 189 height 33
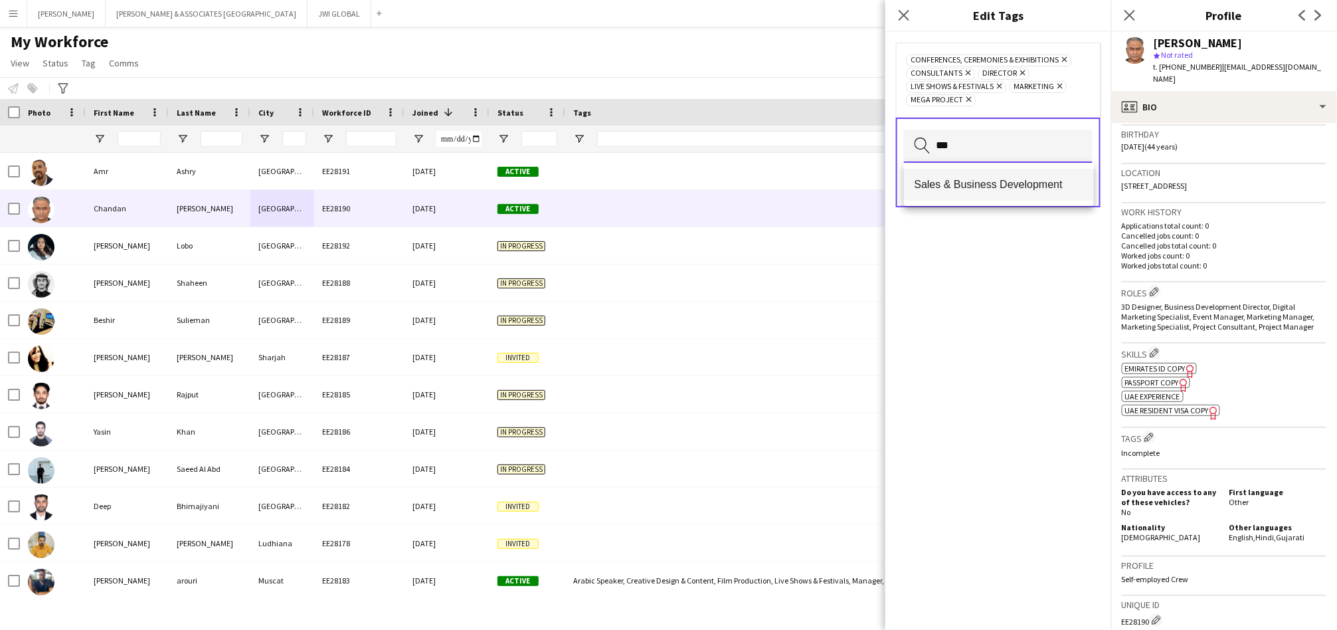
type input "***"
click at [927, 176] on mat-option "Sales & Business Development" at bounding box center [999, 185] width 190 height 32
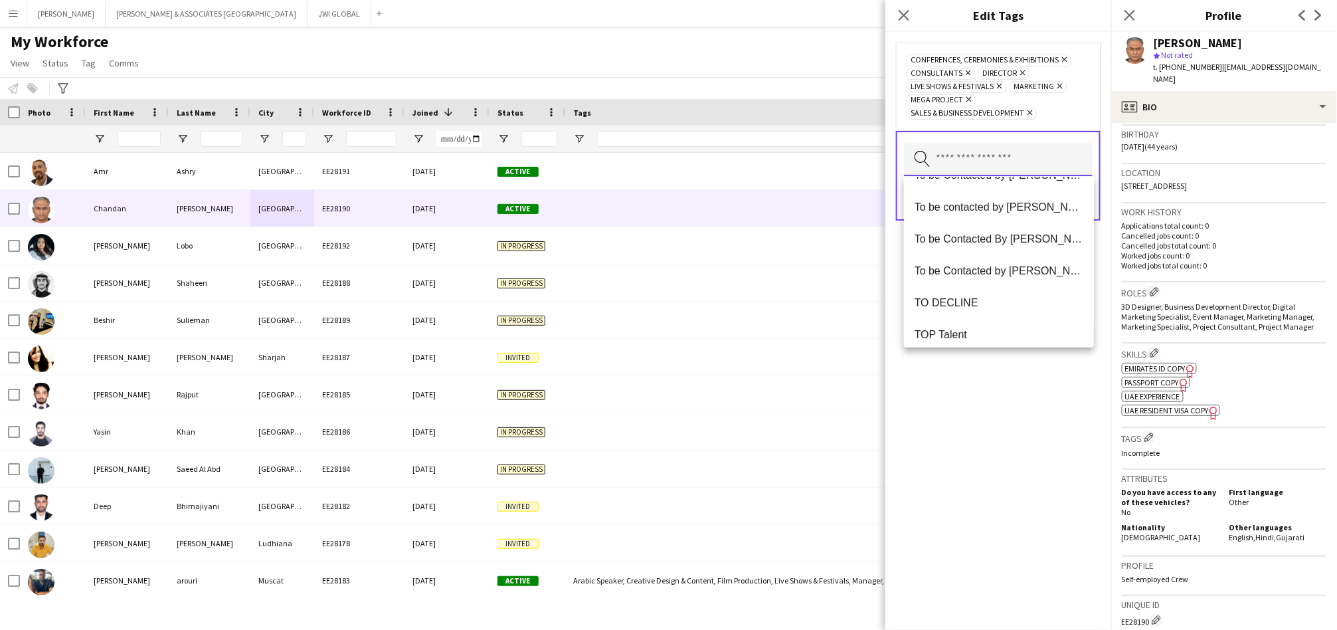
scroll to position [1274, 0]
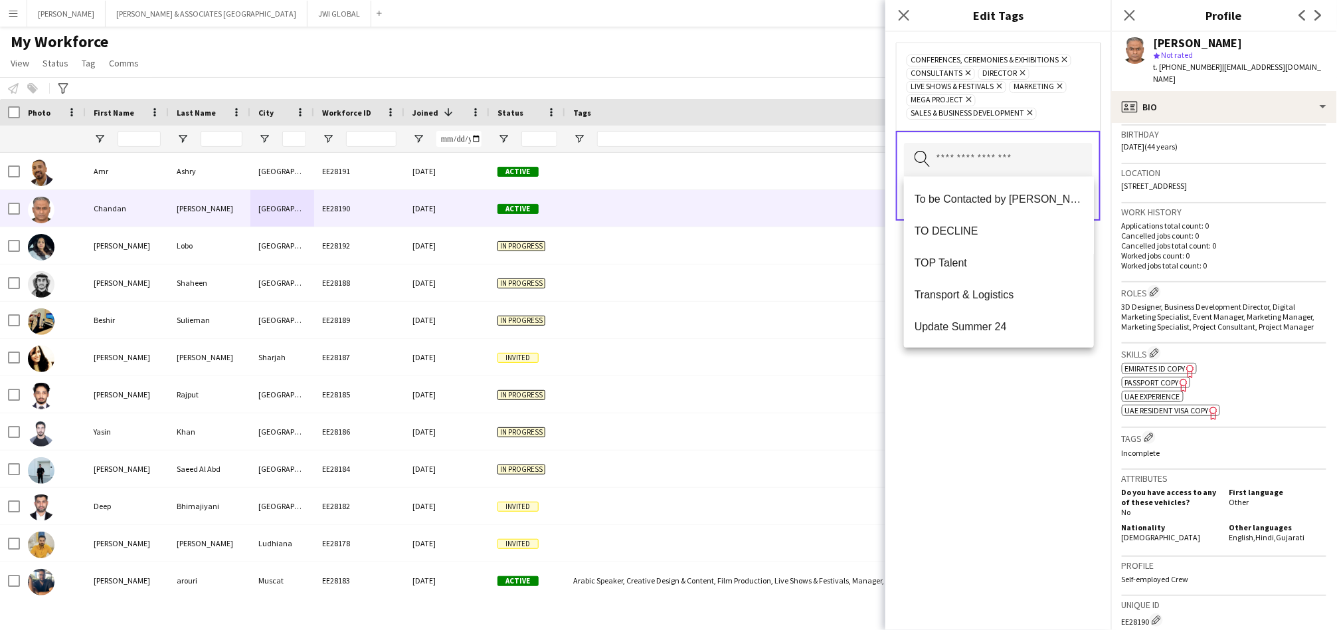
click at [948, 460] on div "Conferences, Ceremonies & Exhibitions Remove Consultants Remove Director Remove…" at bounding box center [998, 331] width 226 height 598
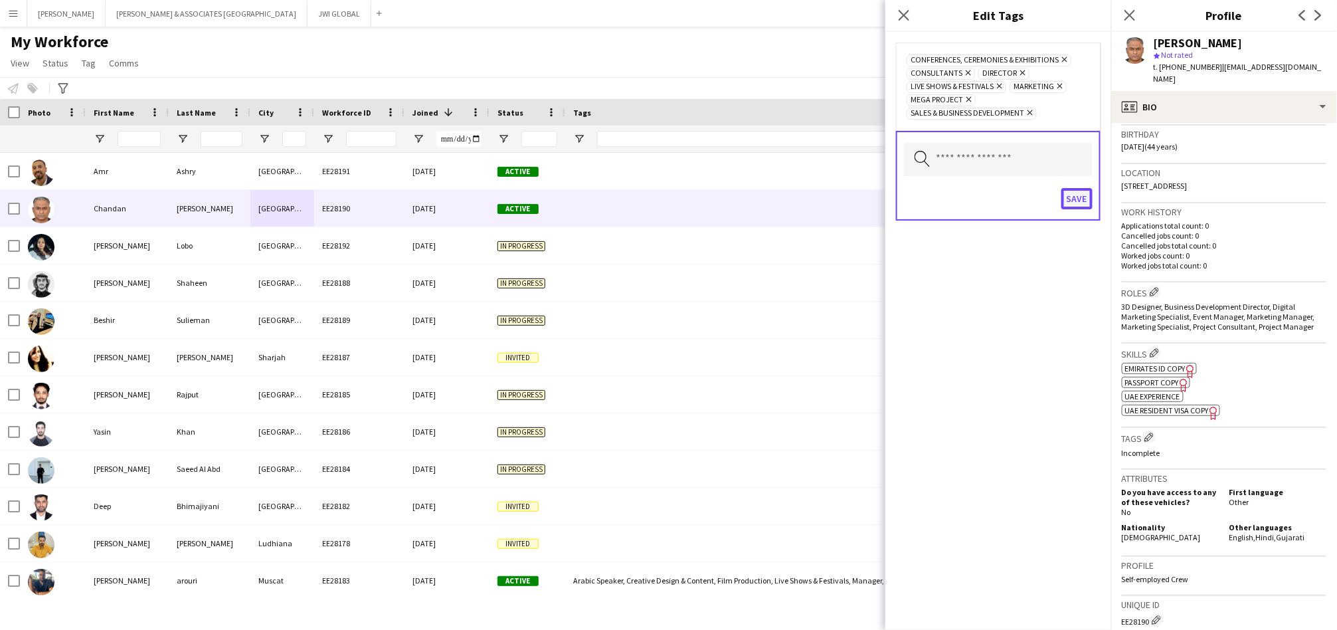
click at [1074, 197] on button "Save" at bounding box center [1076, 198] width 31 height 21
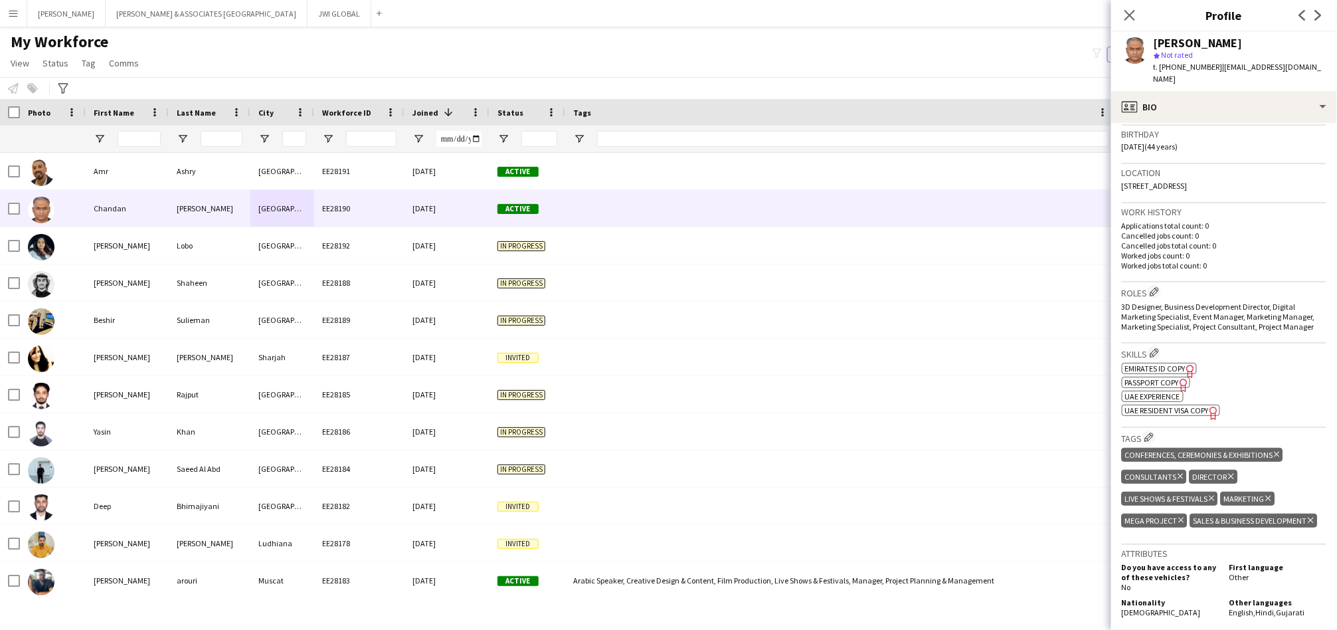
scroll to position [0, 0]
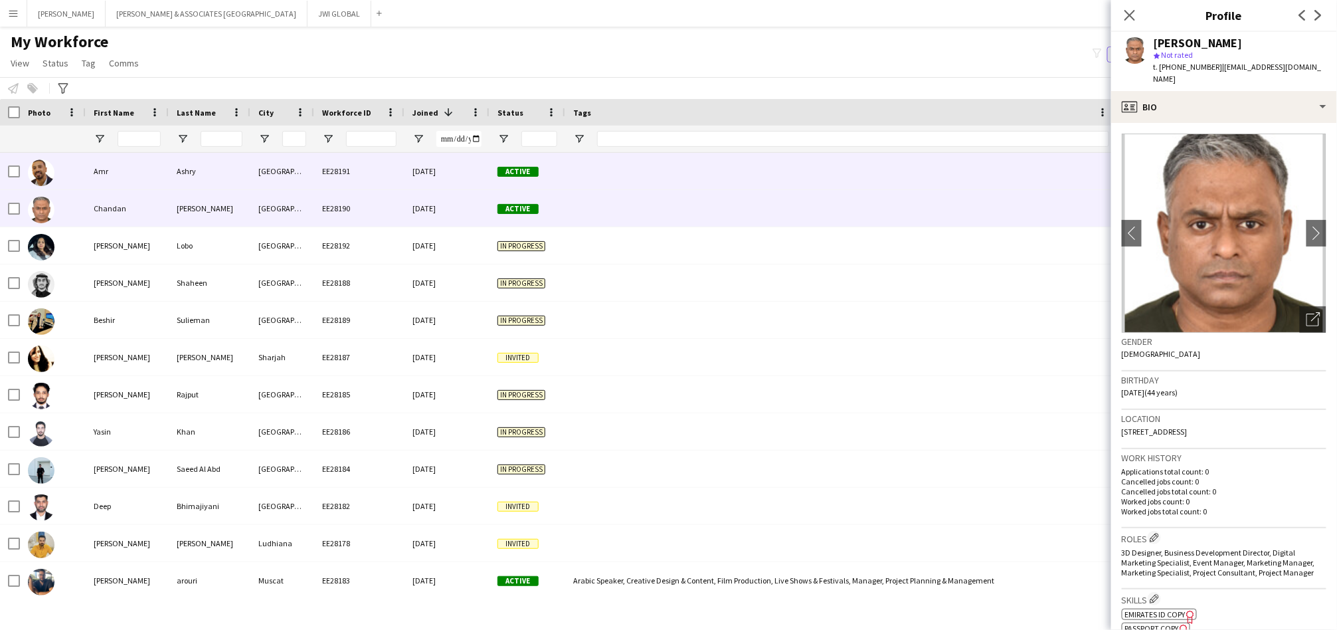
click at [192, 175] on div "Ashry" at bounding box center [210, 171] width 82 height 37
click at [542, 163] on div "Active" at bounding box center [527, 171] width 76 height 37
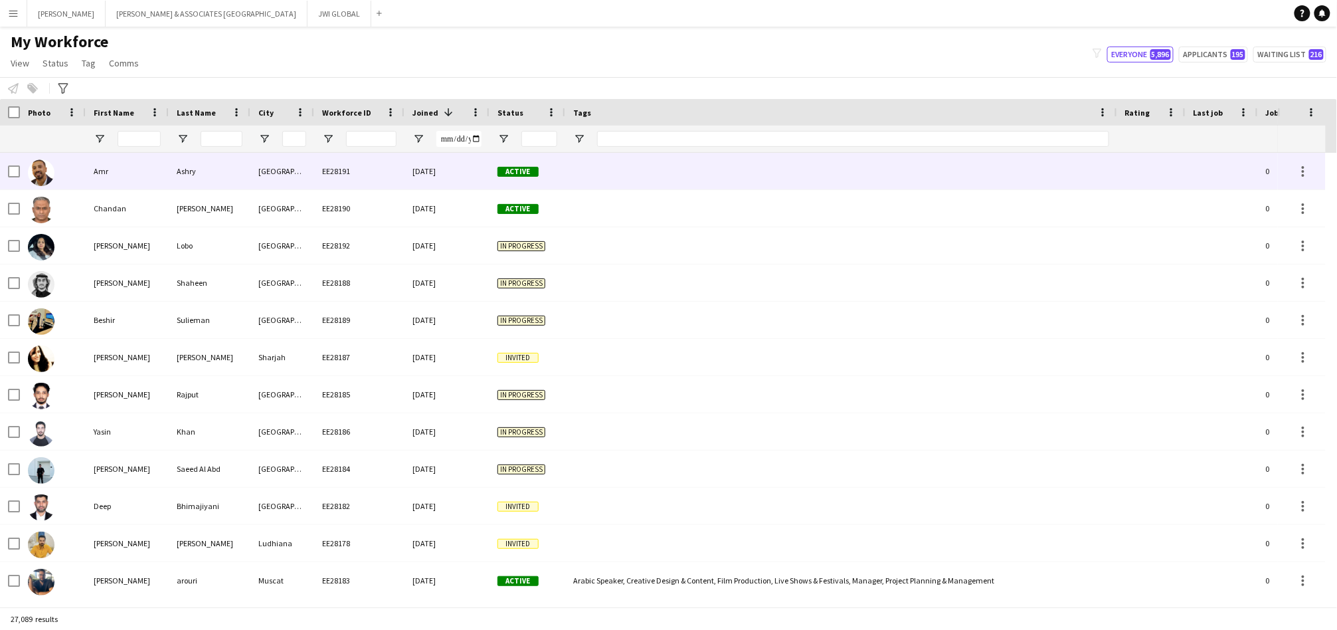
click at [454, 167] on div "08-09-2025" at bounding box center [446, 171] width 85 height 37
click at [590, 166] on div at bounding box center [841, 171] width 552 height 37
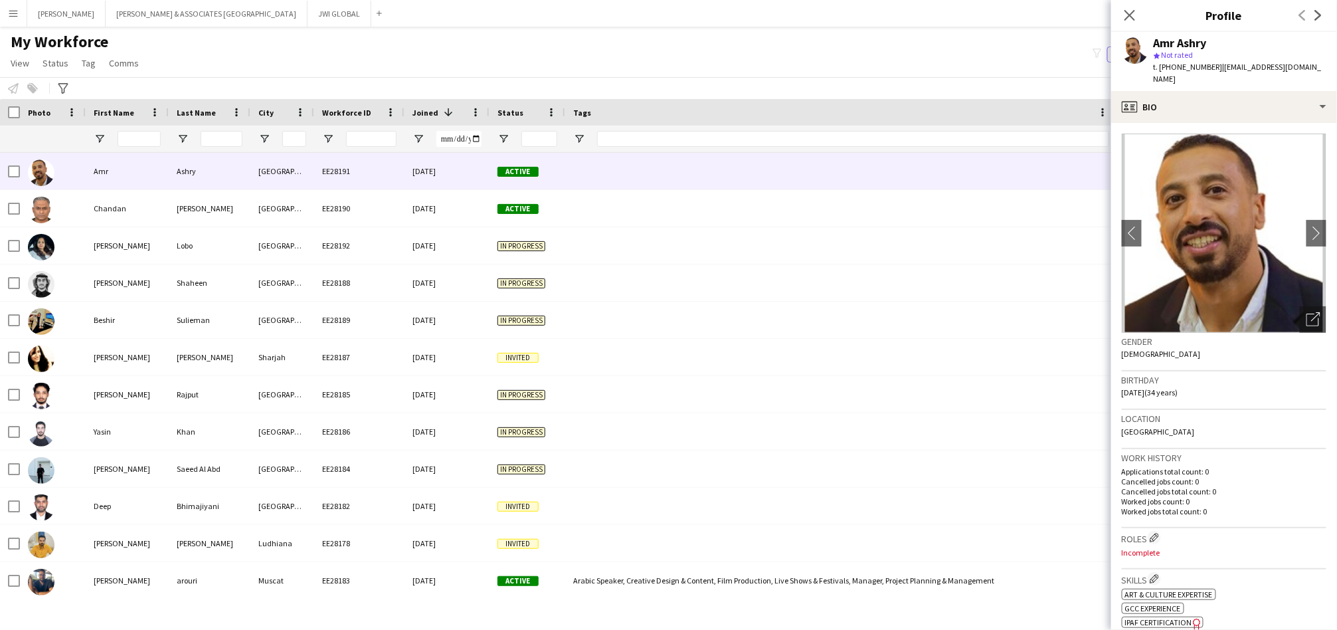
scroll to position [246, 0]
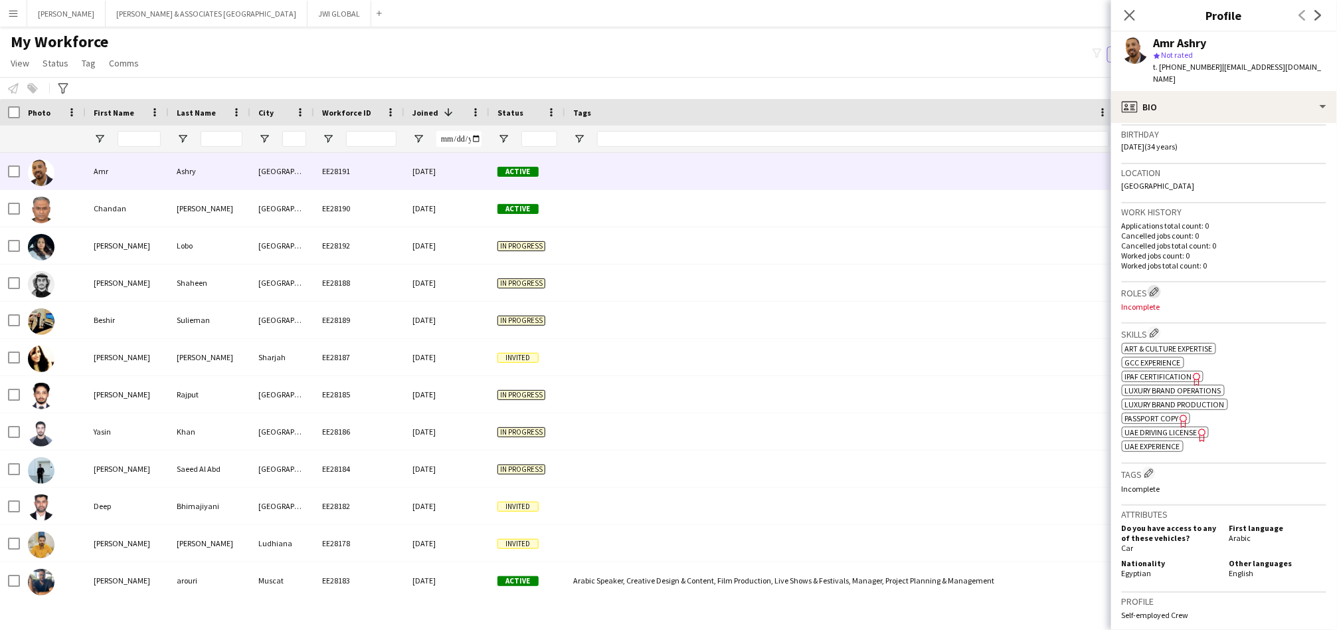
click at [1158, 287] on app-icon "Edit crew company roles" at bounding box center [1153, 291] width 9 height 9
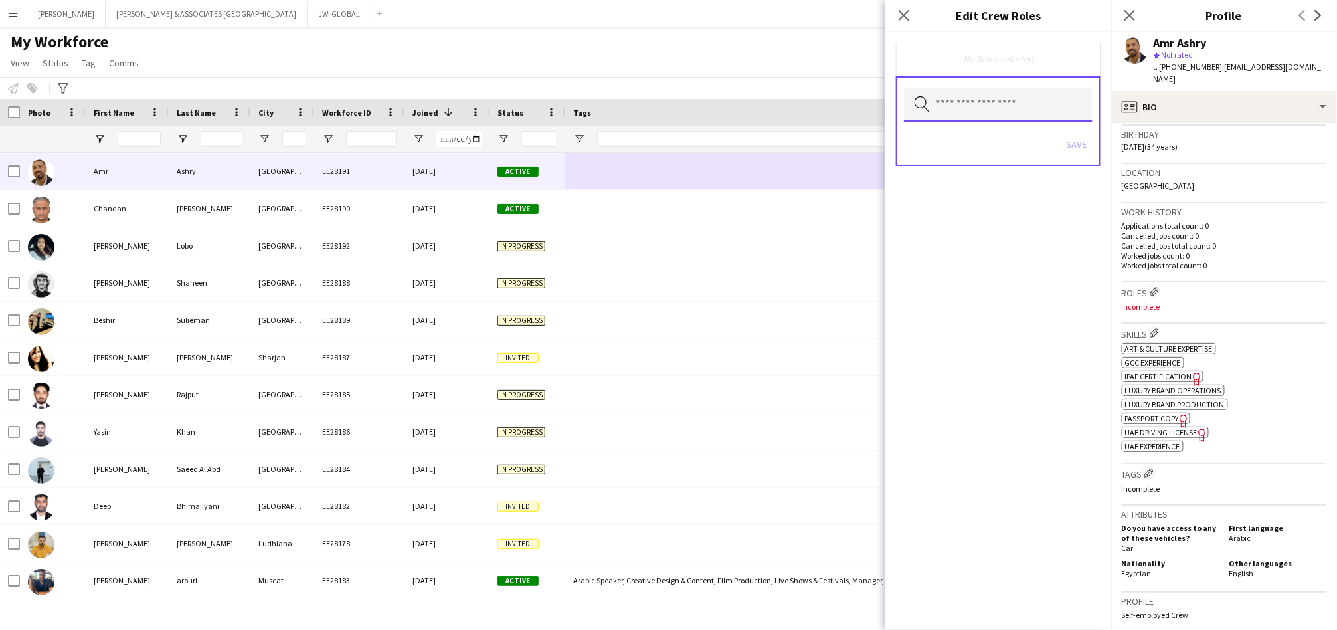
click at [1031, 92] on input "text" at bounding box center [998, 104] width 189 height 33
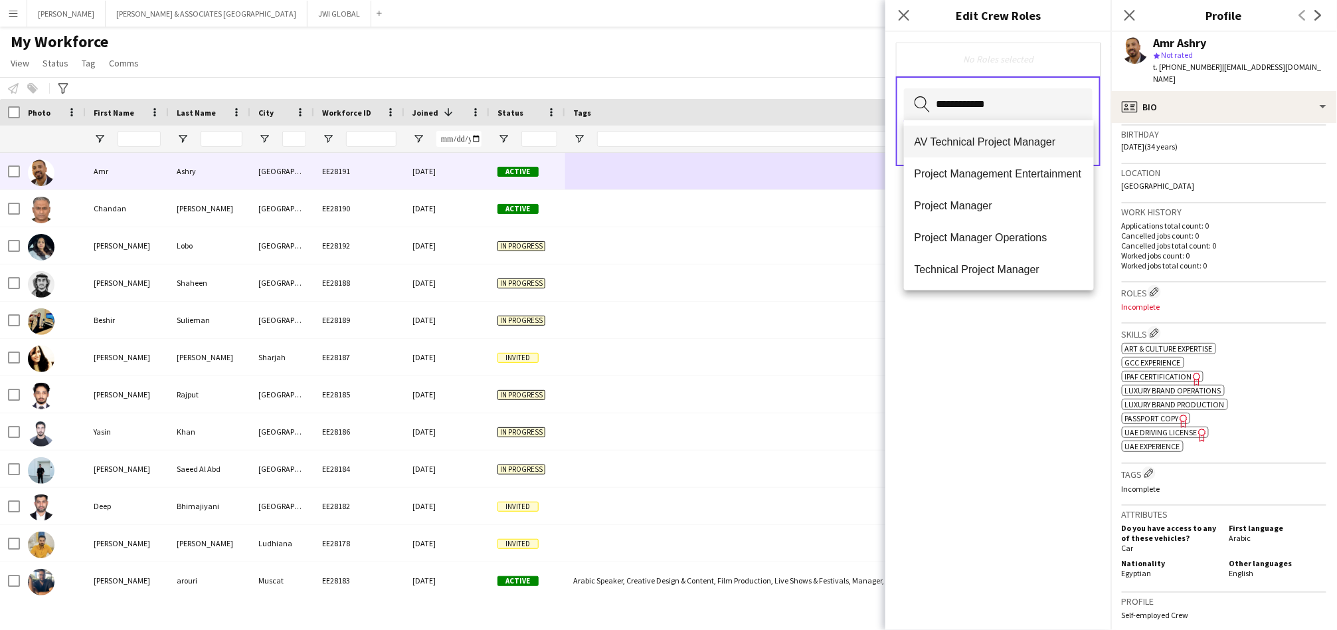
type input "**********"
click at [1007, 143] on span "AV Technical Project Manager" at bounding box center [998, 141] width 169 height 13
click at [1011, 115] on input "text" at bounding box center [998, 106] width 189 height 33
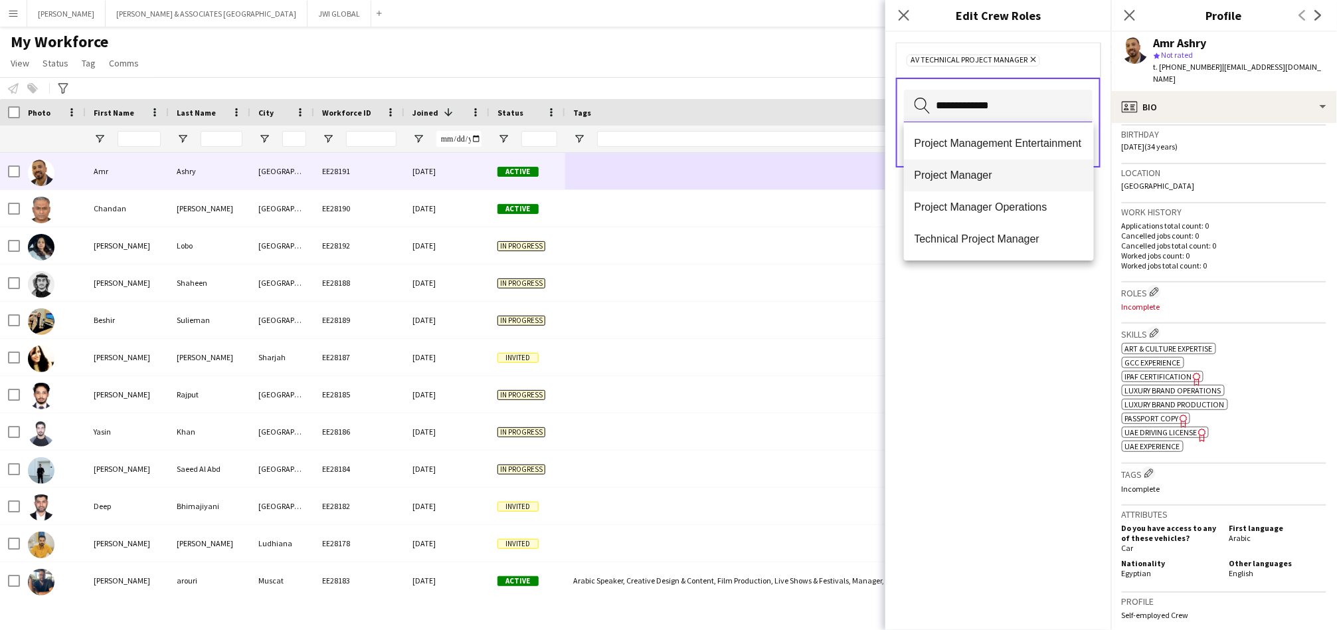
type input "**********"
click at [1011, 181] on span "Project Manager" at bounding box center [998, 175] width 169 height 13
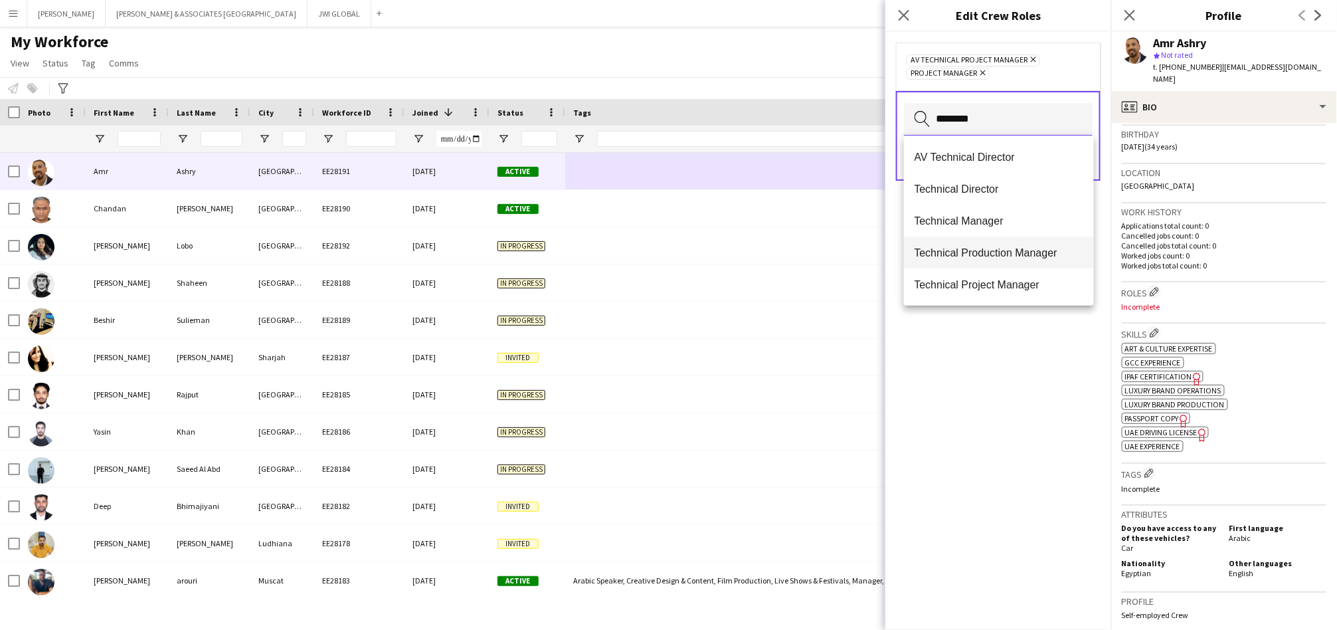
type input "********"
click at [1000, 253] on span "Technical Production Manager" at bounding box center [998, 252] width 169 height 13
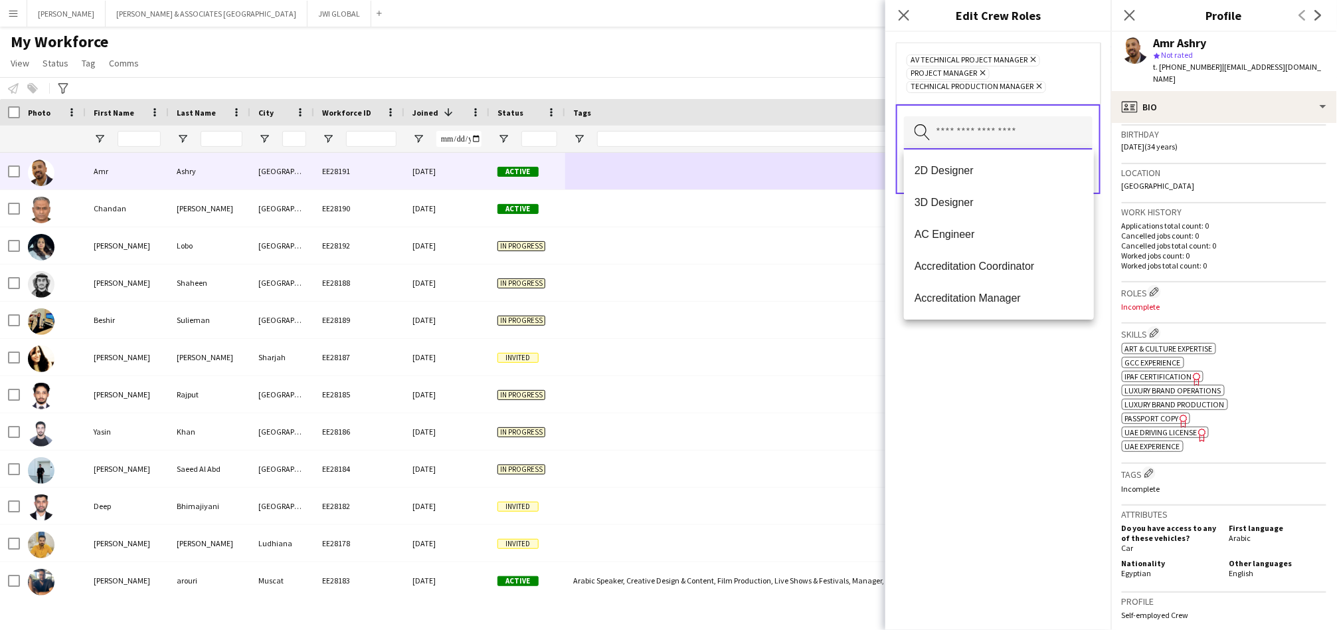
click at [1020, 133] on input "text" at bounding box center [998, 132] width 189 height 33
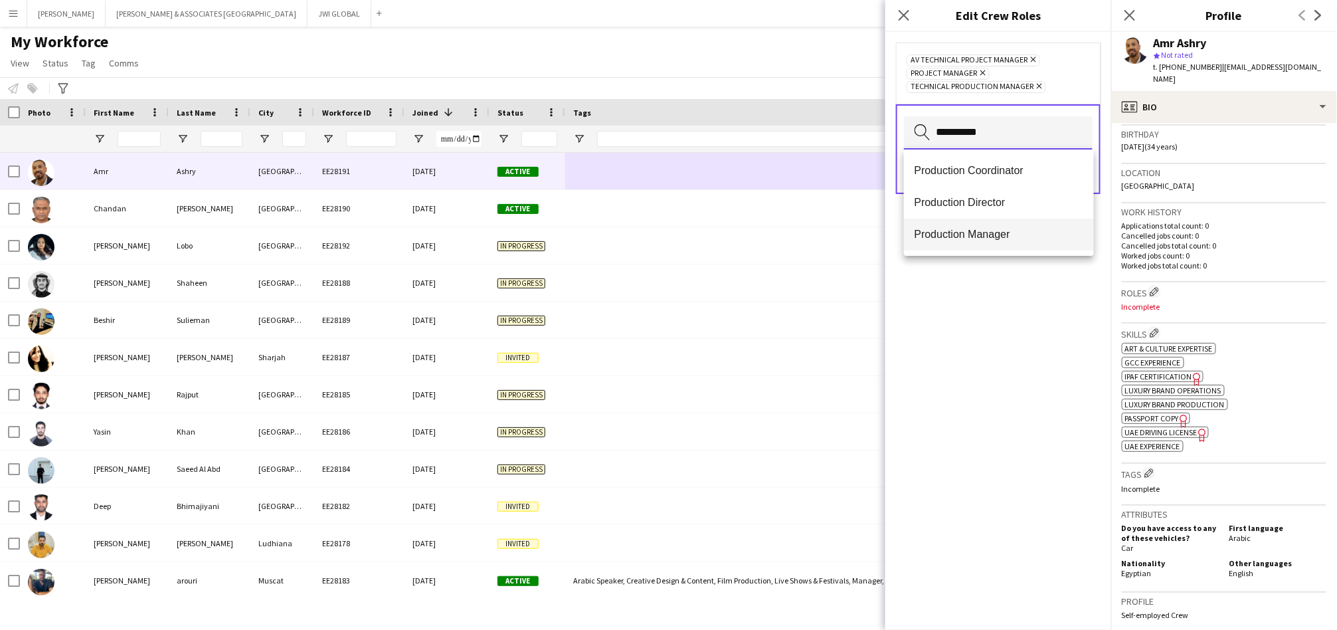
type input "**********"
click at [948, 237] on span "Production Manager" at bounding box center [998, 234] width 169 height 13
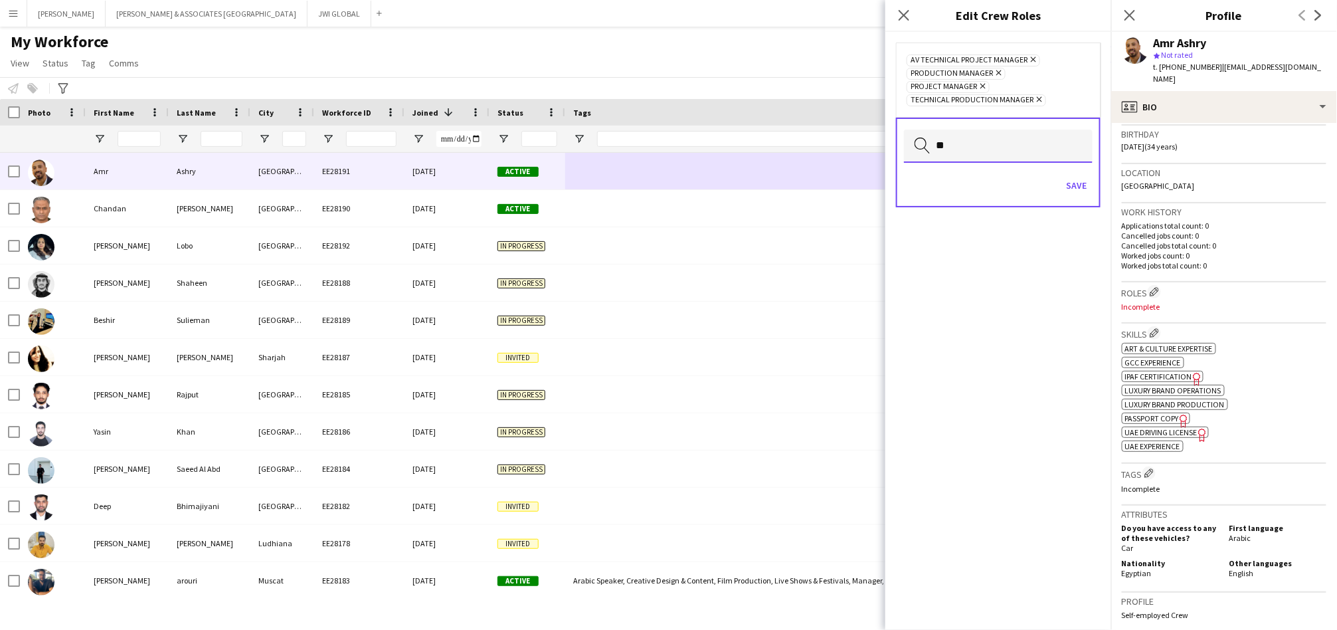
type input "*"
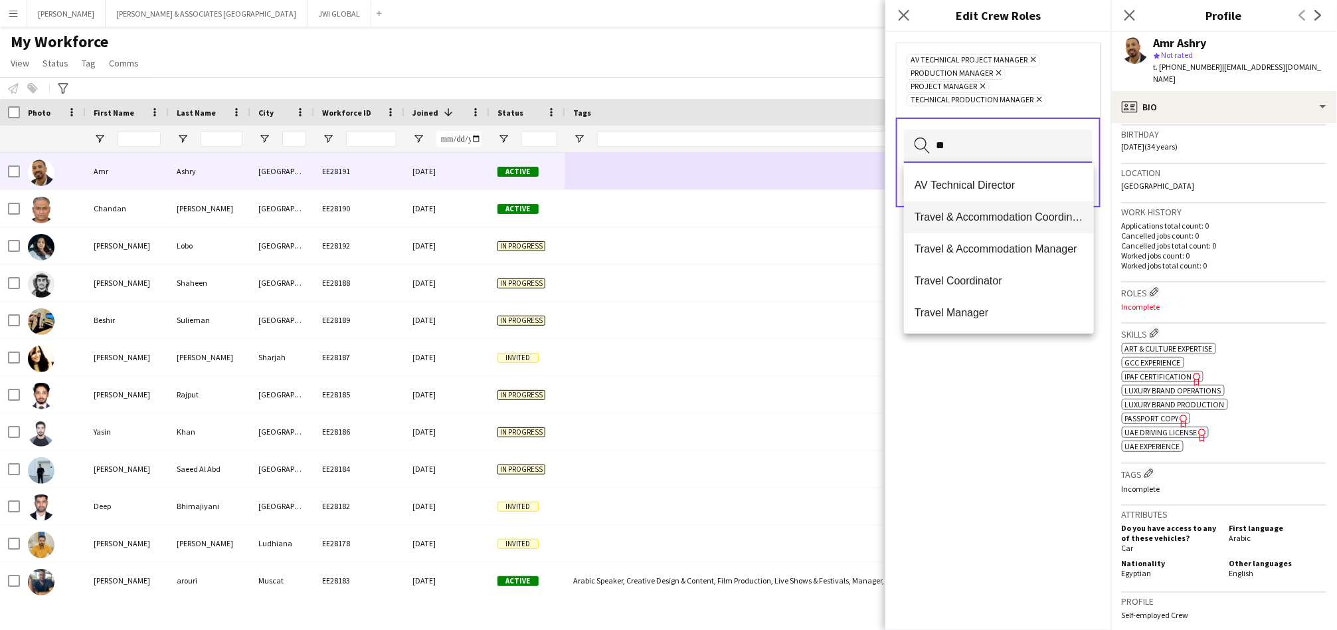
scroll to position [0, 0]
type input "**"
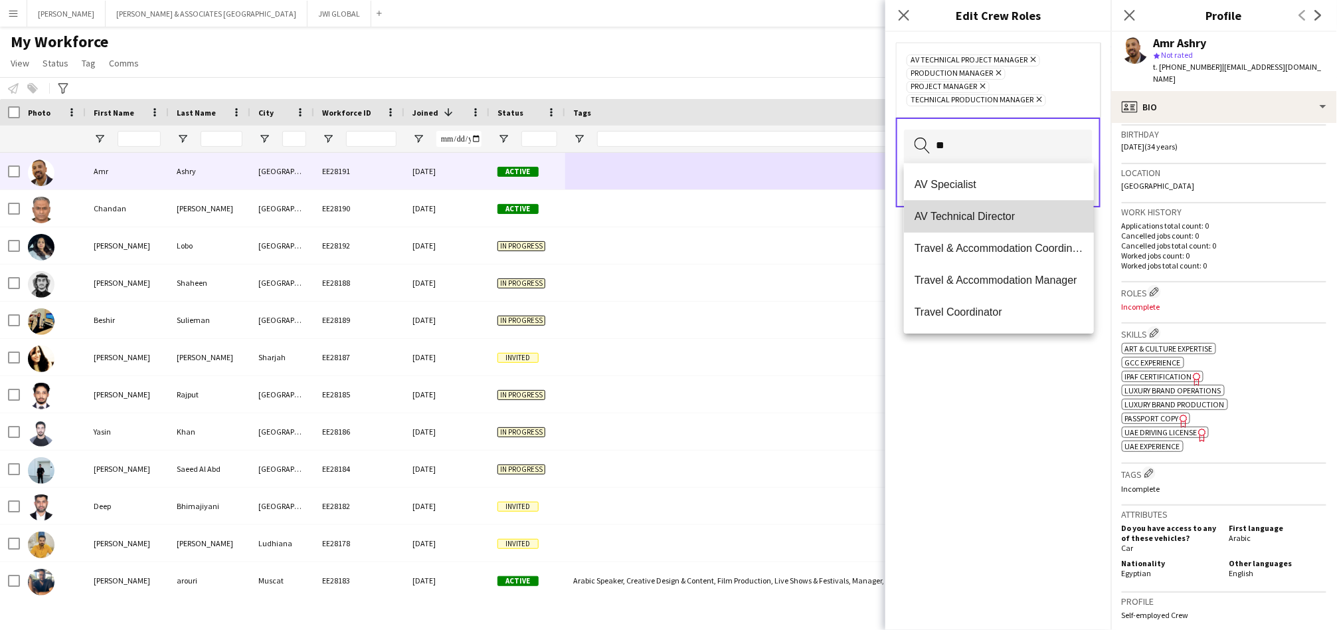
click at [1015, 210] on span "AV Technical Director" at bounding box center [998, 216] width 169 height 13
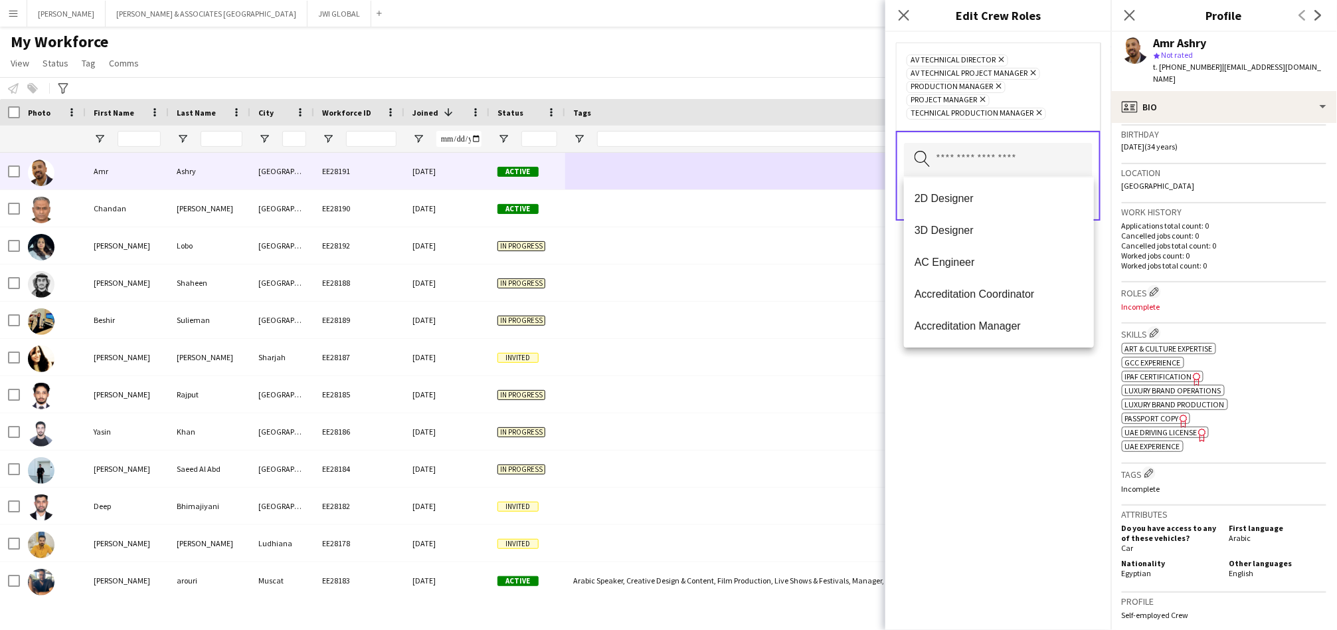
click at [971, 426] on div "AV Technical Director Remove AV Technical Project Manager Remove Production Man…" at bounding box center [998, 331] width 226 height 598
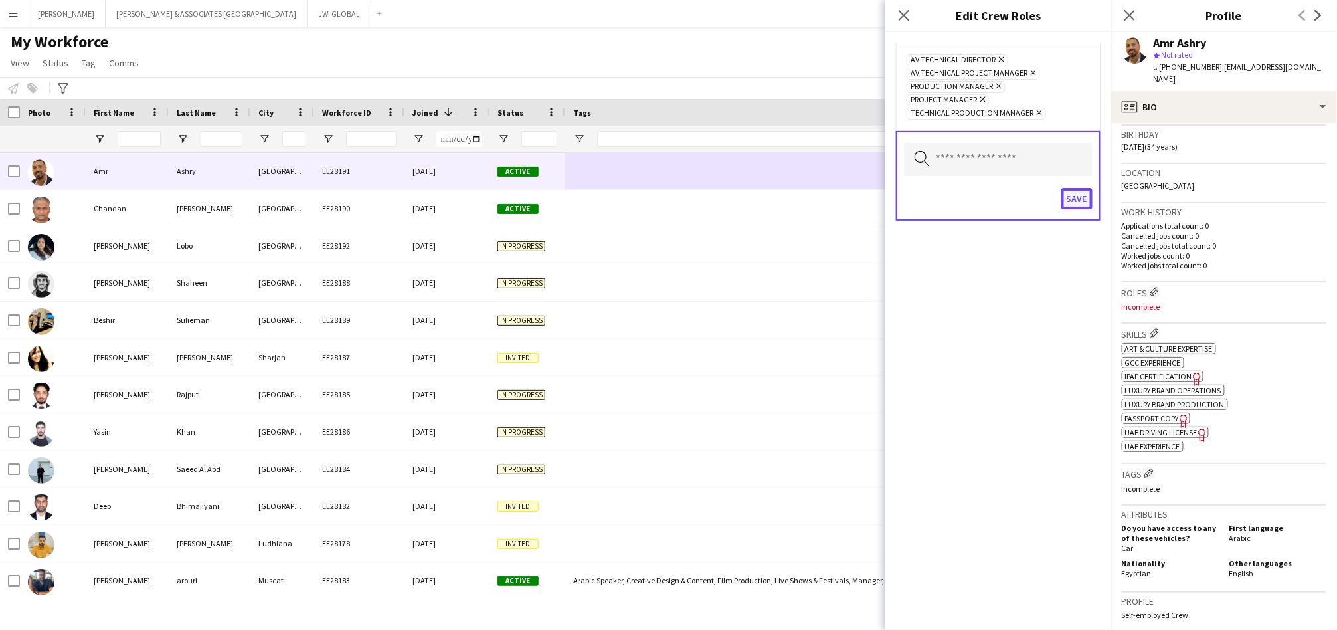
click at [1073, 203] on button "Save" at bounding box center [1076, 198] width 31 height 21
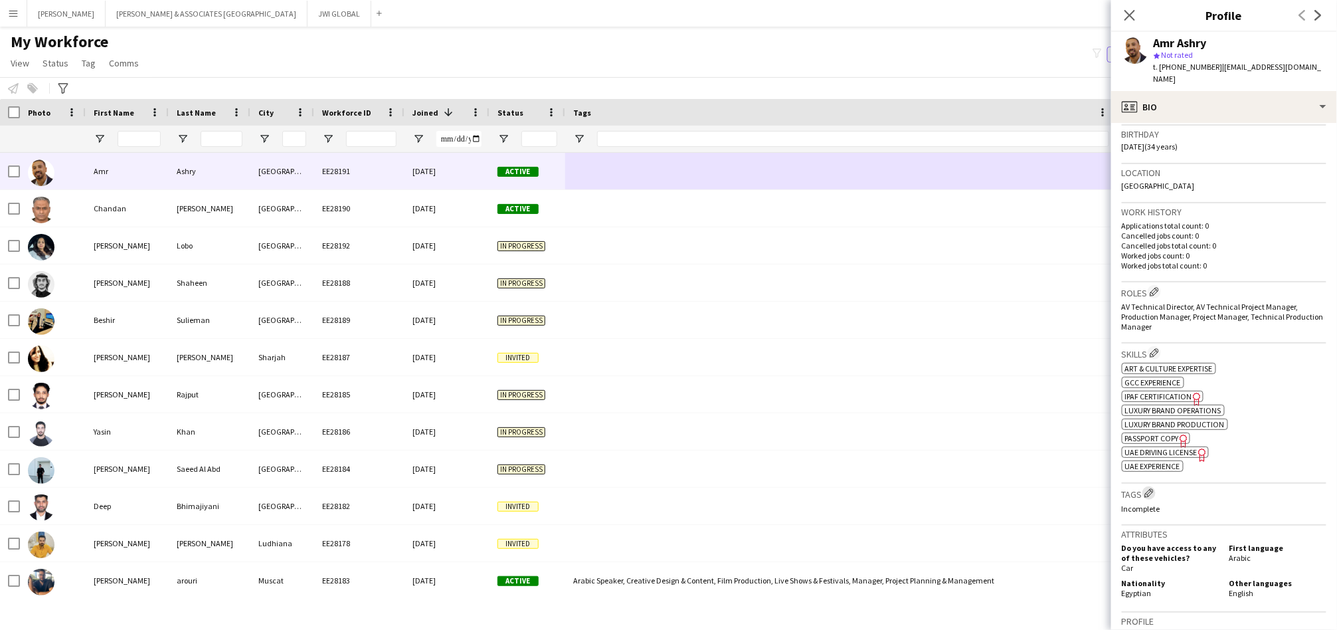
click at [1145, 488] on app-icon "Edit crew company tags" at bounding box center [1148, 492] width 9 height 9
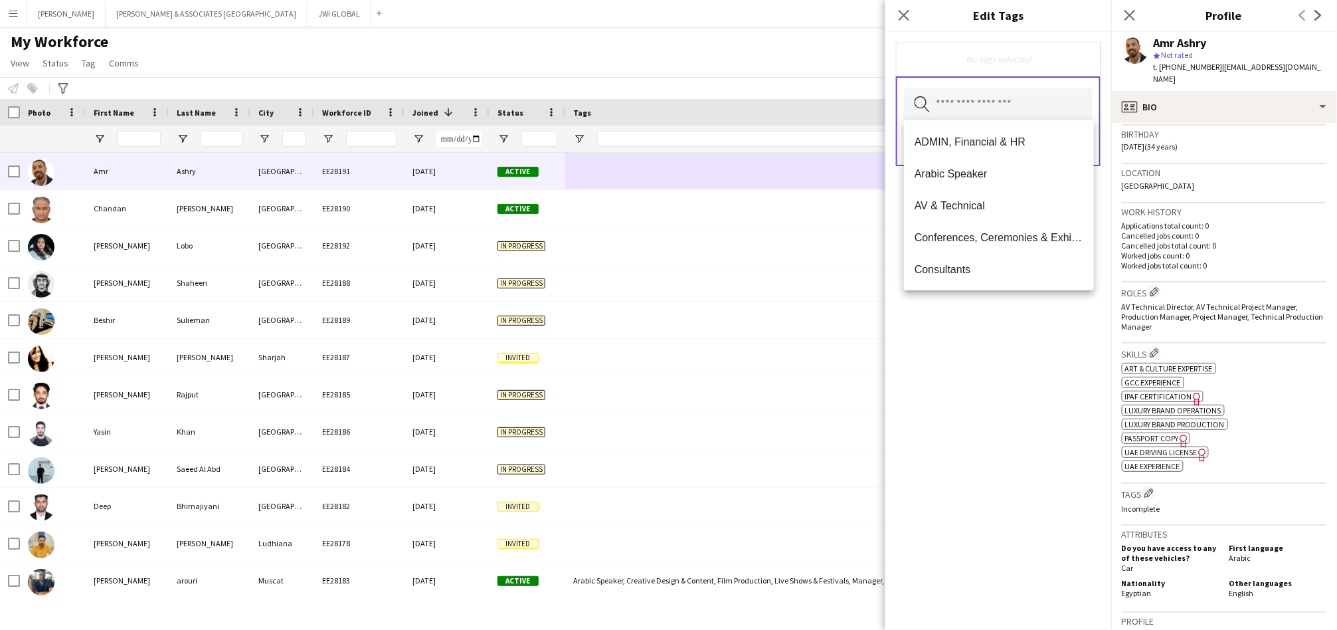
click at [953, 100] on input "text" at bounding box center [998, 104] width 189 height 33
click at [931, 171] on span "Arabic Speaker" at bounding box center [998, 173] width 169 height 13
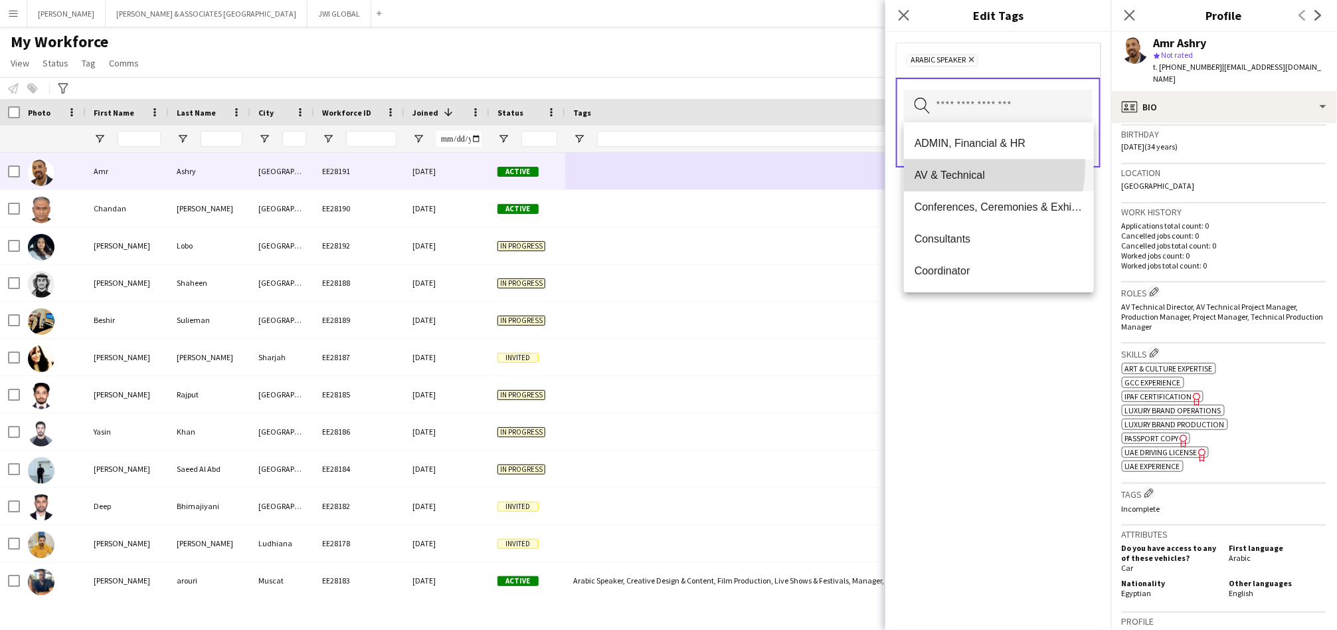
click at [944, 165] on mat-option "AV & Technical" at bounding box center [999, 175] width 190 height 32
click at [944, 165] on mat-option "Conferences, Ceremonies & Exhibitions" at bounding box center [999, 175] width 190 height 32
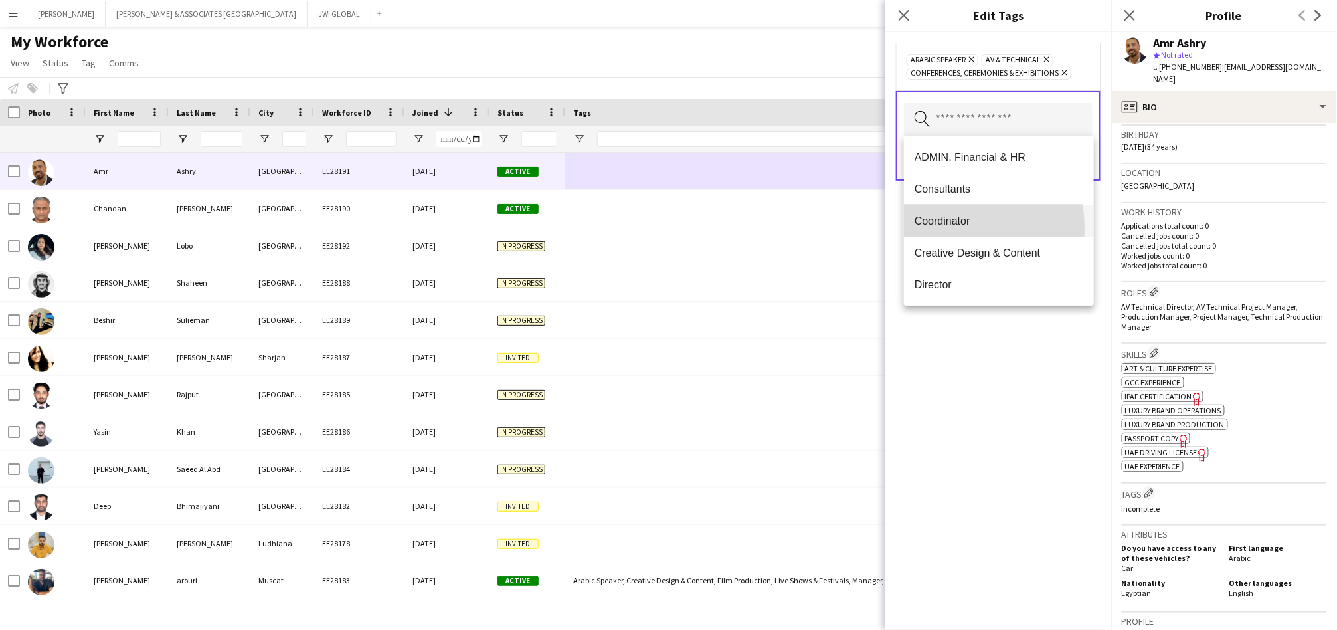
click at [917, 230] on mat-option "Coordinator" at bounding box center [999, 221] width 190 height 32
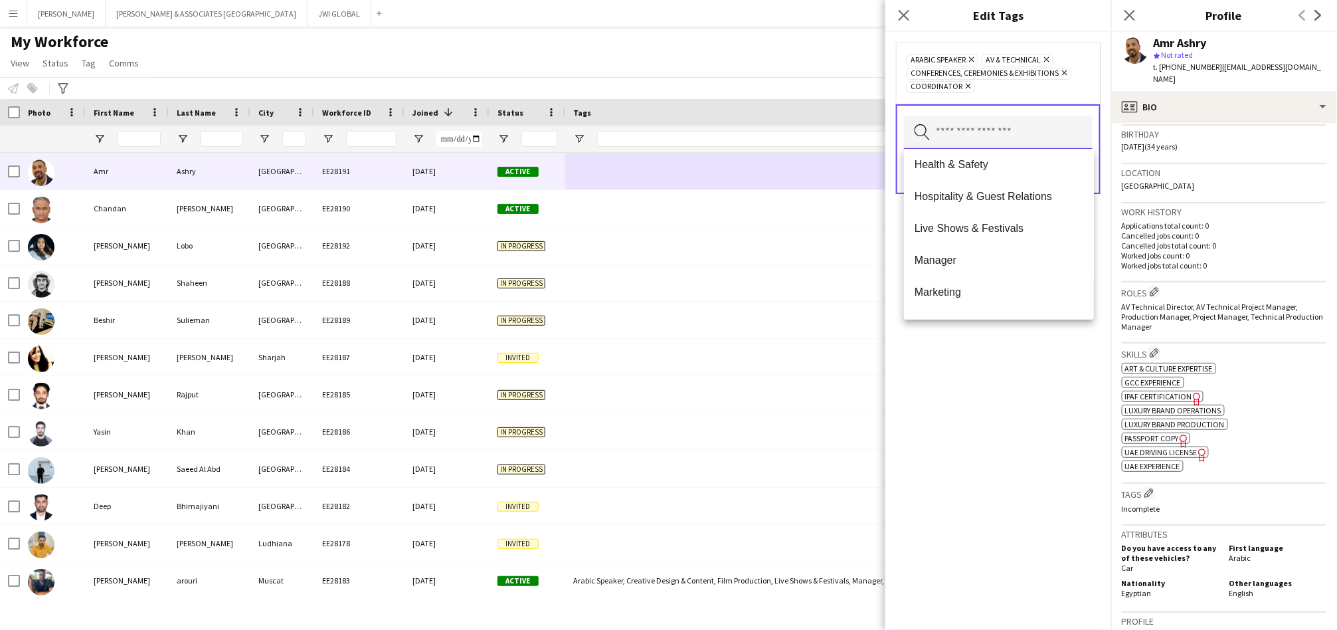
scroll to position [552, 0]
click at [1003, 190] on span "Hospitality & Guest Relations" at bounding box center [998, 191] width 169 height 13
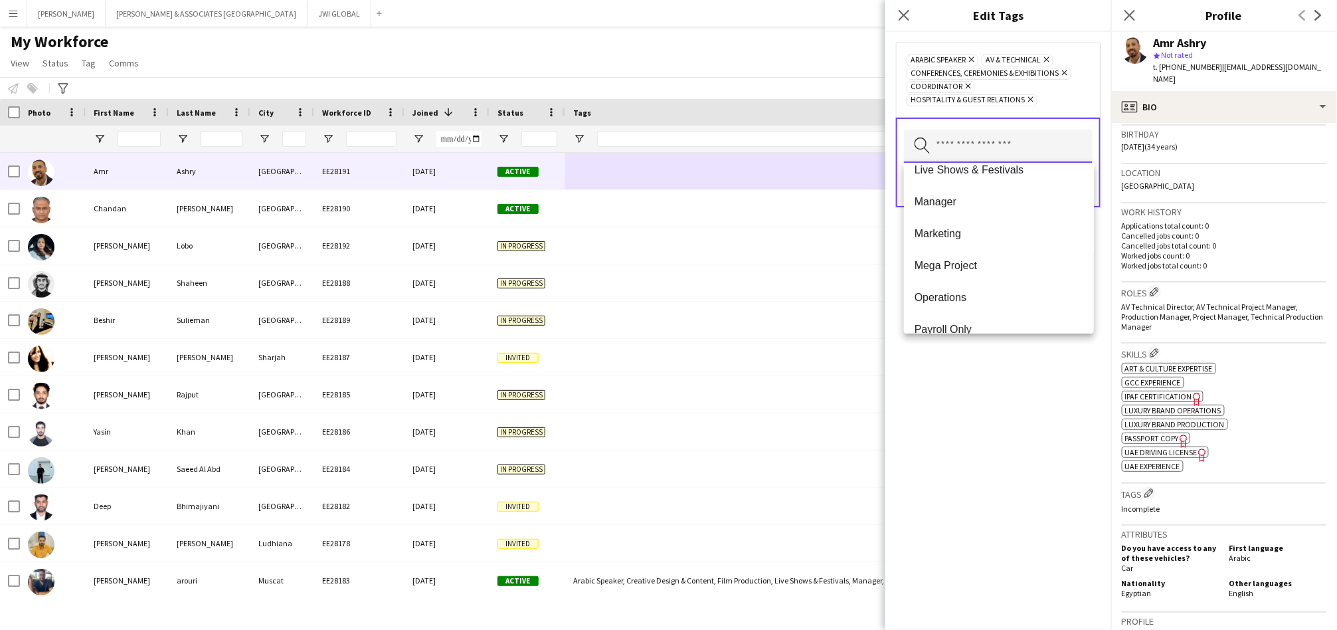
scroll to position [573, 0]
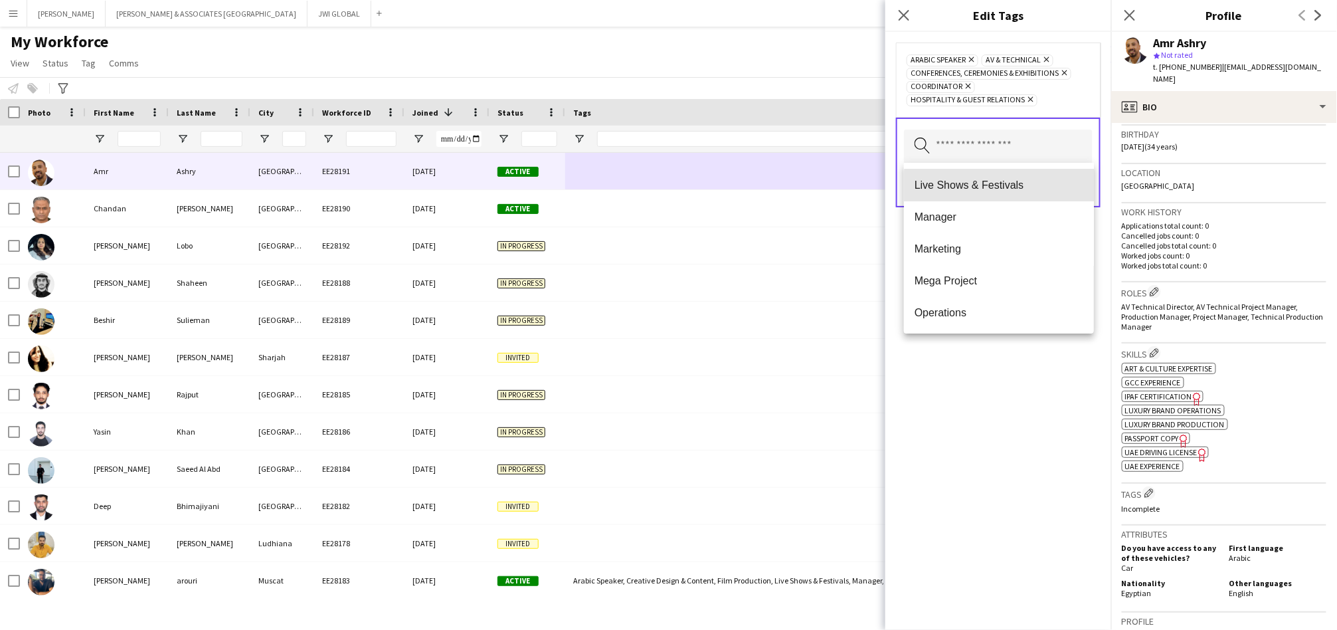
click at [1001, 195] on mat-option "Live Shows & Festivals" at bounding box center [999, 185] width 190 height 32
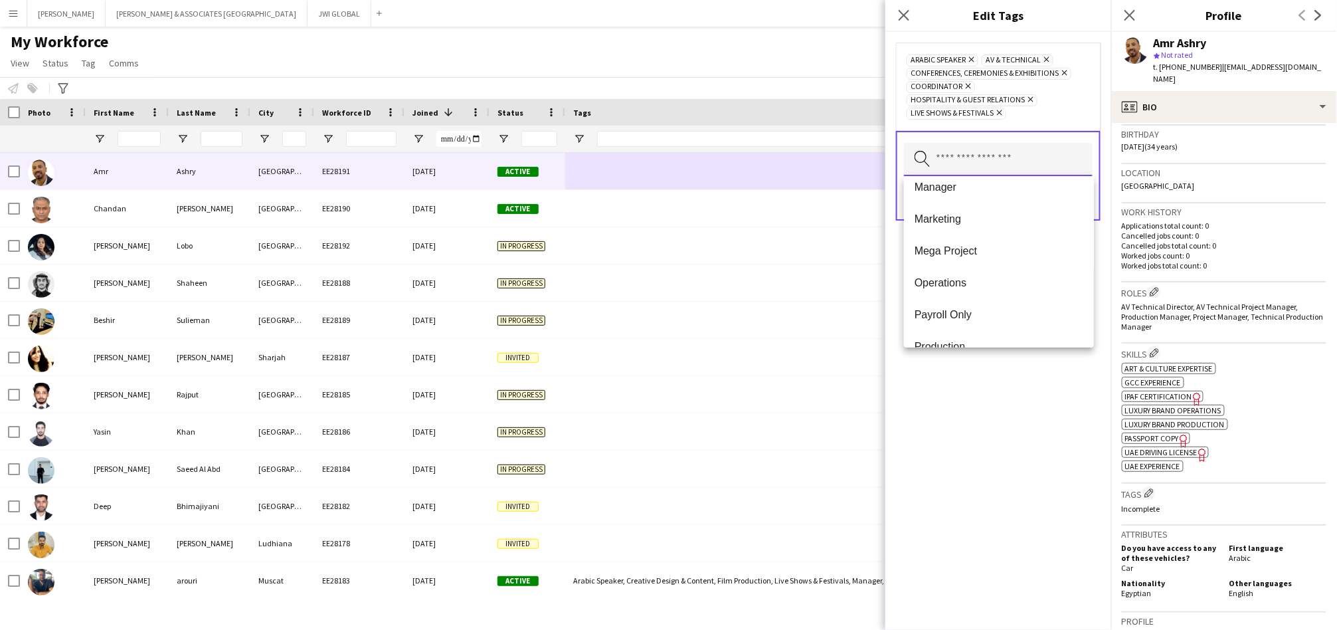
scroll to position [584, 0]
click at [973, 187] on span "Manager" at bounding box center [998, 187] width 169 height 13
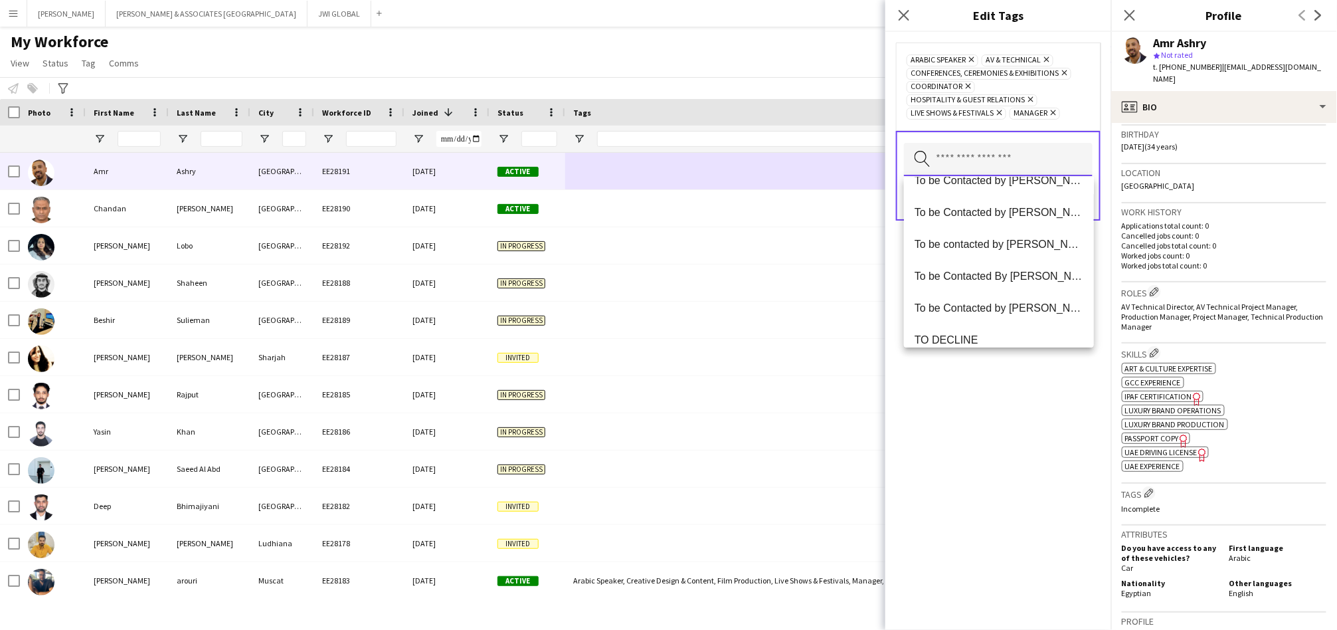
scroll to position [1163, 0]
click at [1058, 384] on div "Arabic Speaker Remove AV & Technical Remove Conferences, Ceremonies & Exhibitio…" at bounding box center [998, 331] width 226 height 598
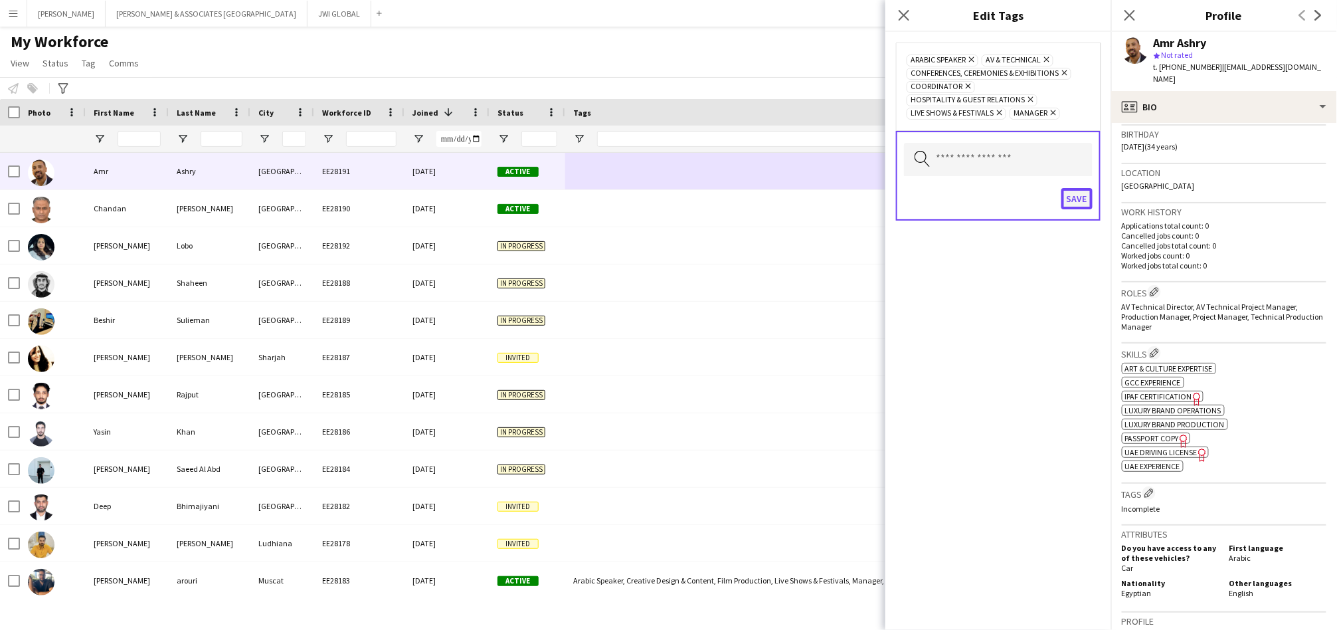
click at [1074, 205] on button "Save" at bounding box center [1076, 198] width 31 height 21
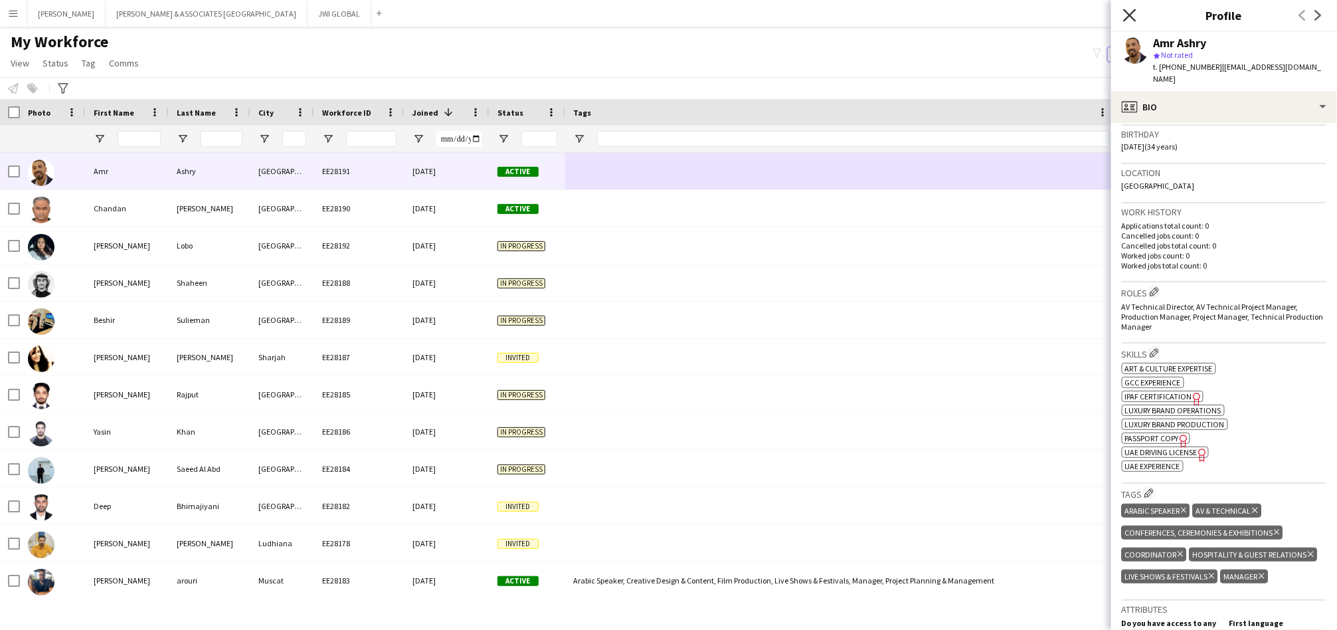
click at [1126, 17] on icon "Close pop-in" at bounding box center [1129, 15] width 13 height 13
